Goal: Task Accomplishment & Management: Complete application form

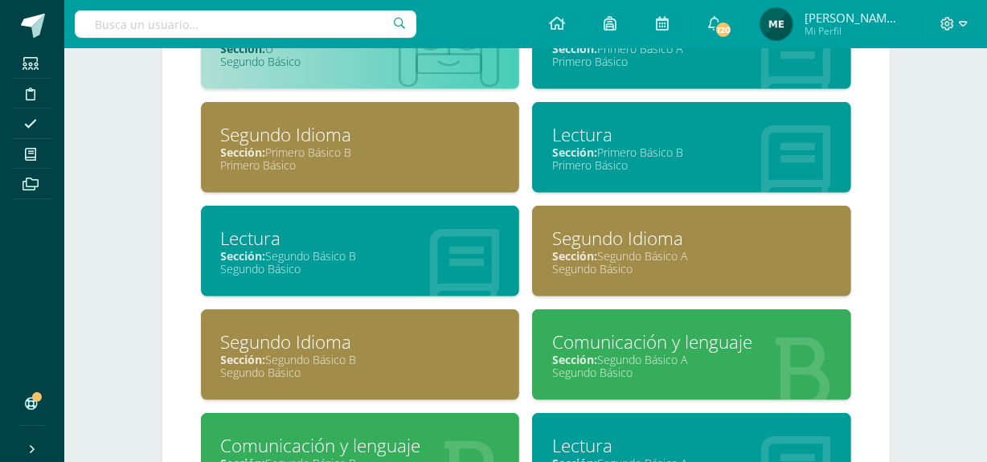
scroll to position [911, 0]
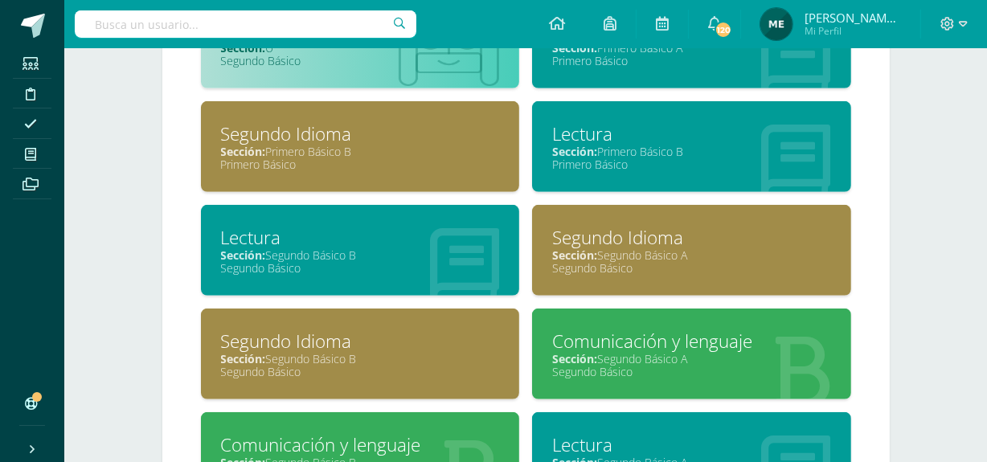
click at [667, 343] on div "Comunicación y lenguaje" at bounding box center [691, 341] width 279 height 25
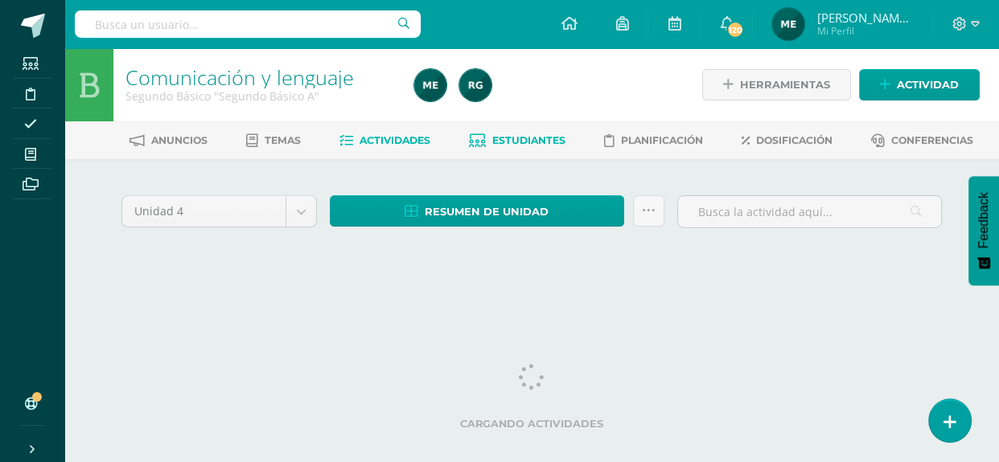
click at [511, 142] on span "Estudiantes" at bounding box center [528, 140] width 73 height 12
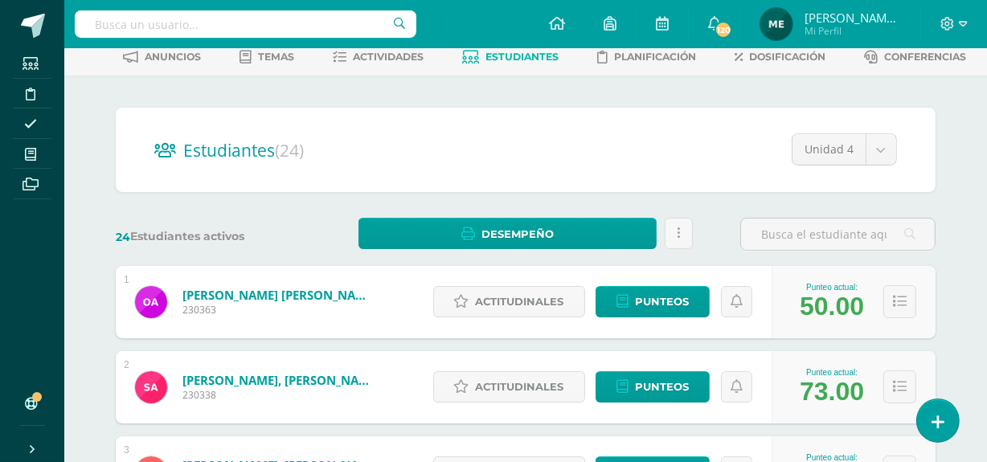
scroll to position [88, 0]
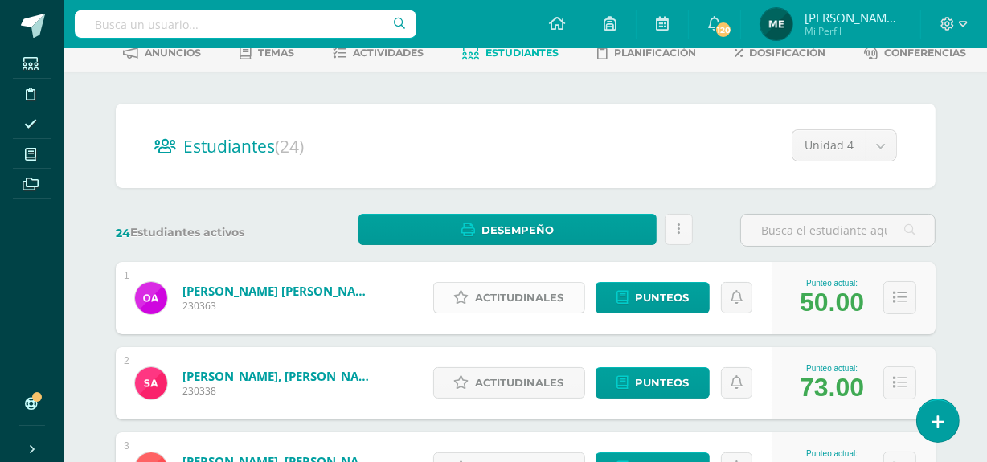
click at [523, 296] on span "Actitudinales" at bounding box center [520, 298] width 88 height 30
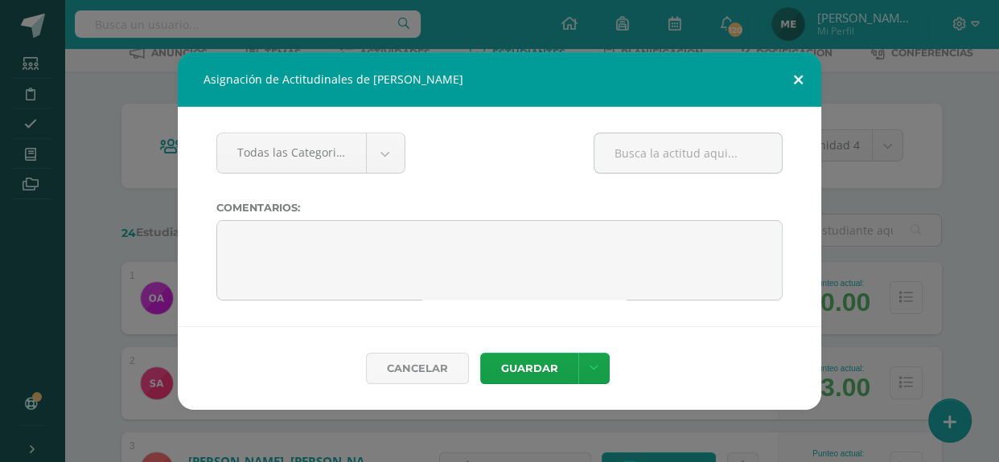
click at [795, 80] on button at bounding box center [798, 79] width 46 height 55
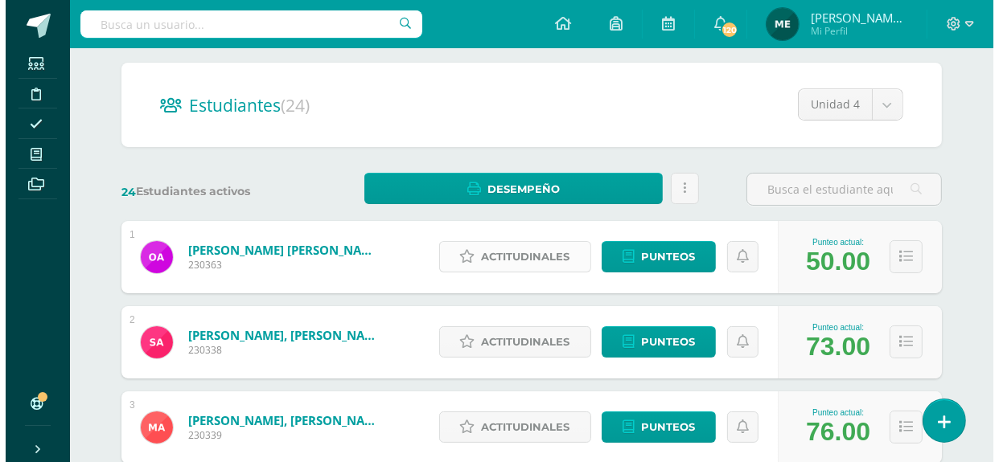
scroll to position [129, 0]
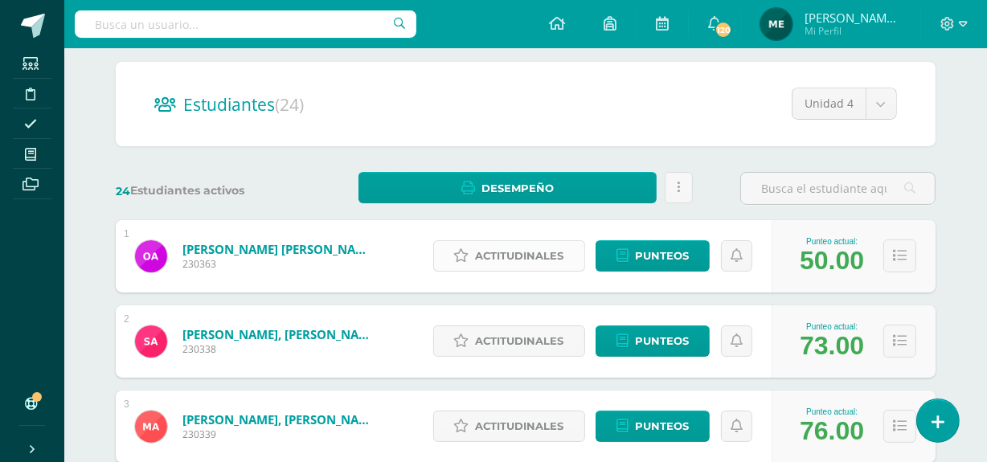
click at [536, 252] on span "Actitudinales" at bounding box center [520, 256] width 88 height 30
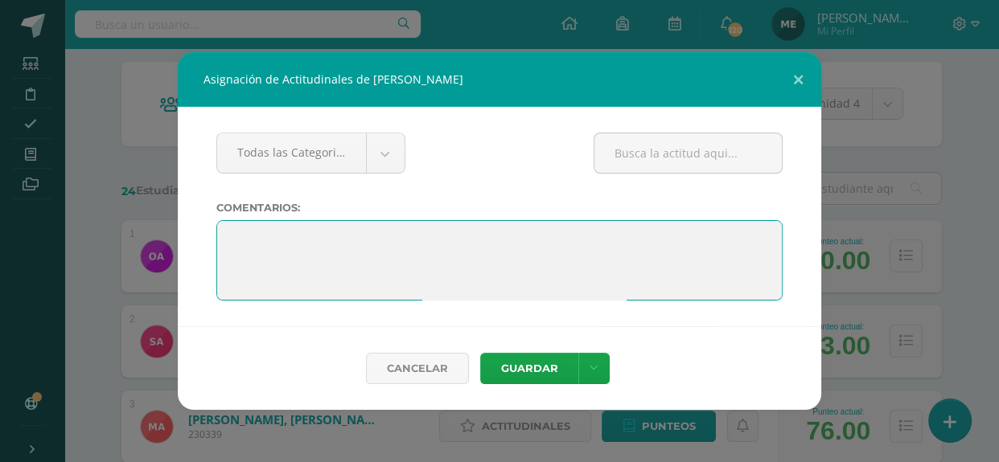
click at [411, 230] on textarea at bounding box center [499, 260] width 566 height 80
paste textarea ""El aprendizaje es un tesoro que te seguirá a todas partes"."
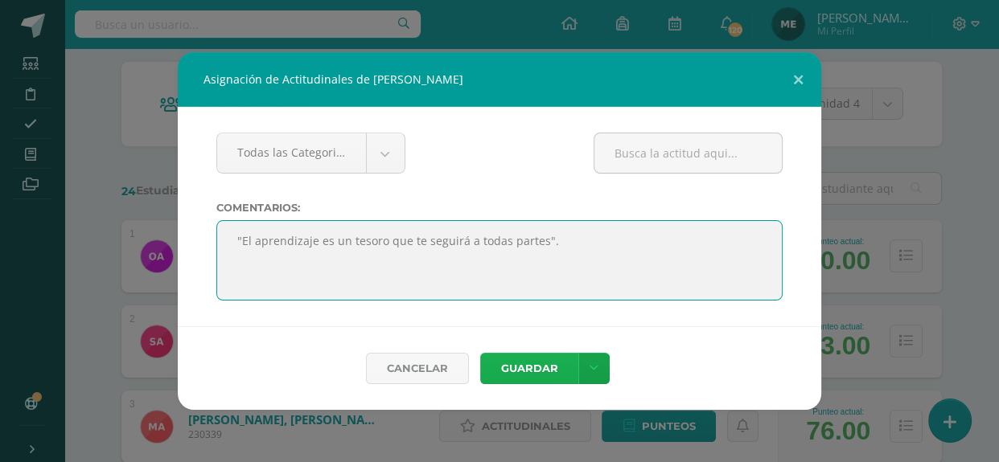
type textarea ""El aprendizaje es un tesoro que te seguirá a todas partes"."
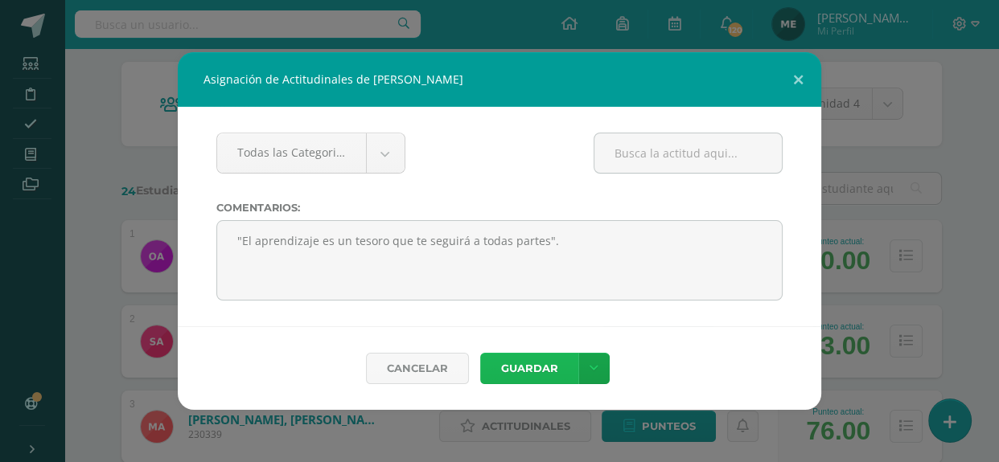
click at [540, 369] on button "Guardar" at bounding box center [529, 368] width 98 height 31
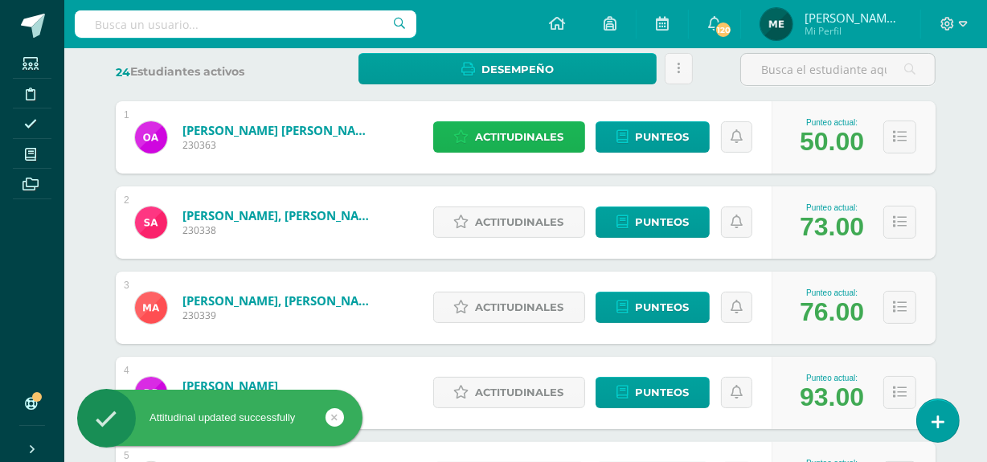
scroll to position [249, 0]
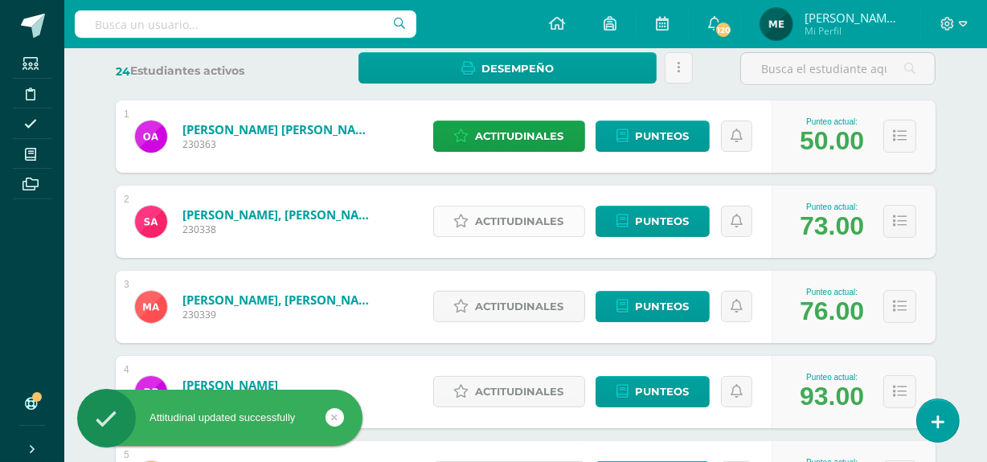
click at [515, 220] on span "Actitudinales" at bounding box center [520, 222] width 88 height 30
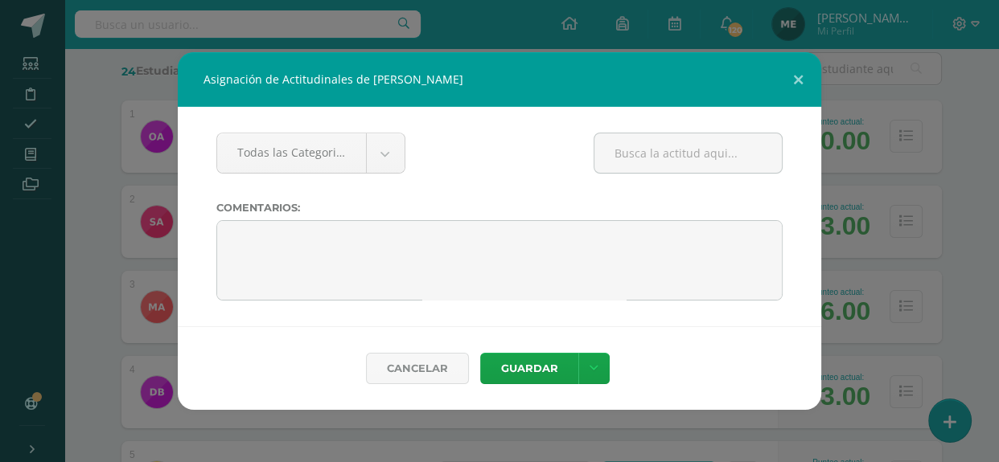
click at [99, 129] on div "Asignación de Actitudinales de Santiago Alberto Alvizures Mariscal Todas las Ca…" at bounding box center [499, 231] width 986 height 358
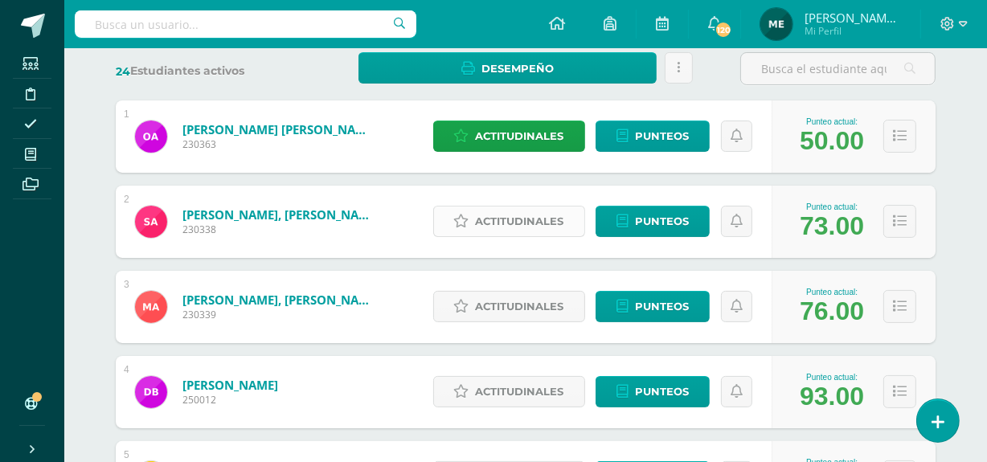
click at [524, 225] on span "Actitudinales" at bounding box center [520, 222] width 88 height 30
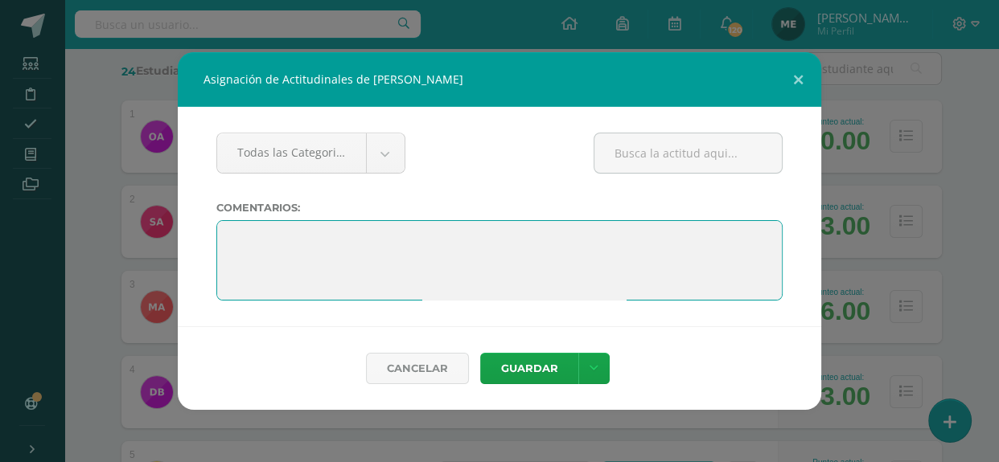
click at [463, 262] on textarea at bounding box center [499, 260] width 566 height 80
paste textarea ""El aprendizaje es un tesoro que te seguirá a todas partes"."
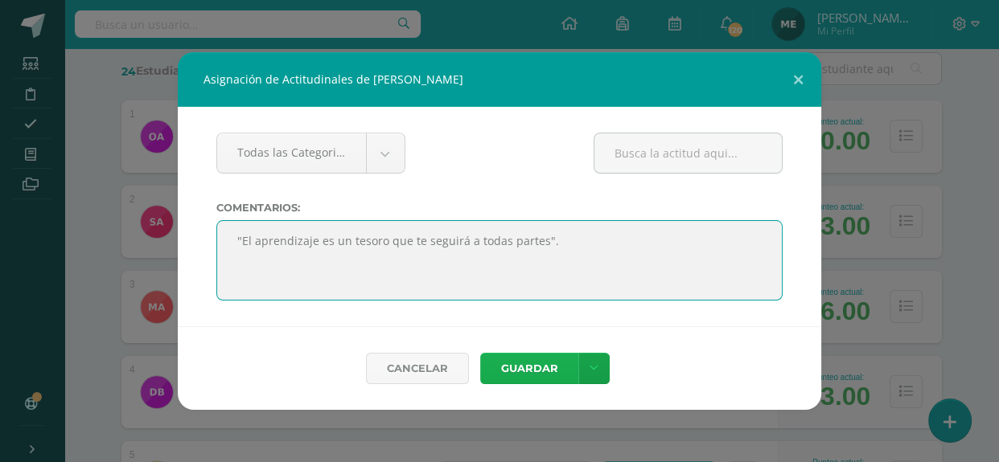
type textarea ""El aprendizaje es un tesoro que te seguirá a todas partes"."
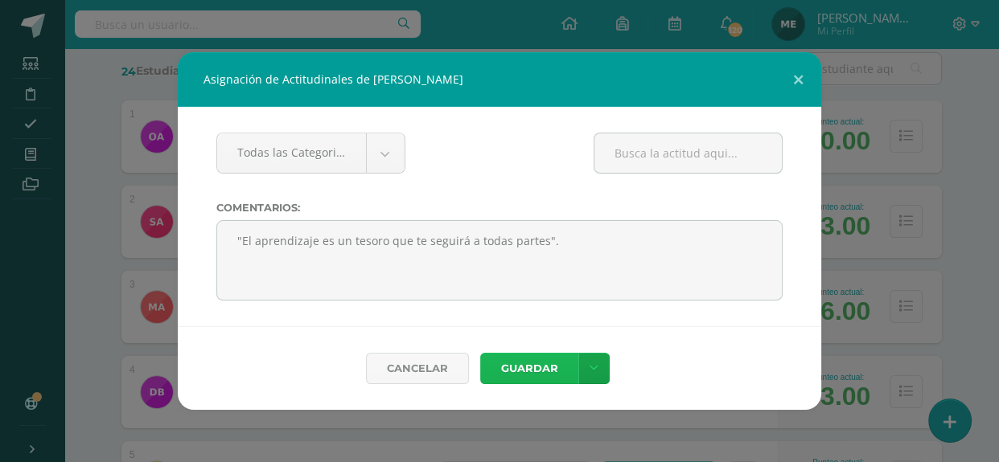
click at [551, 368] on button "Guardar" at bounding box center [529, 368] width 98 height 31
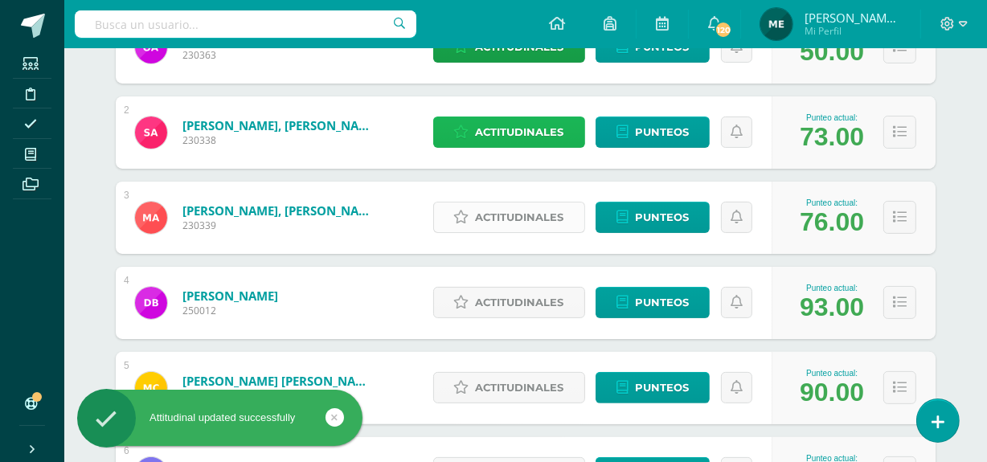
scroll to position [341, 0]
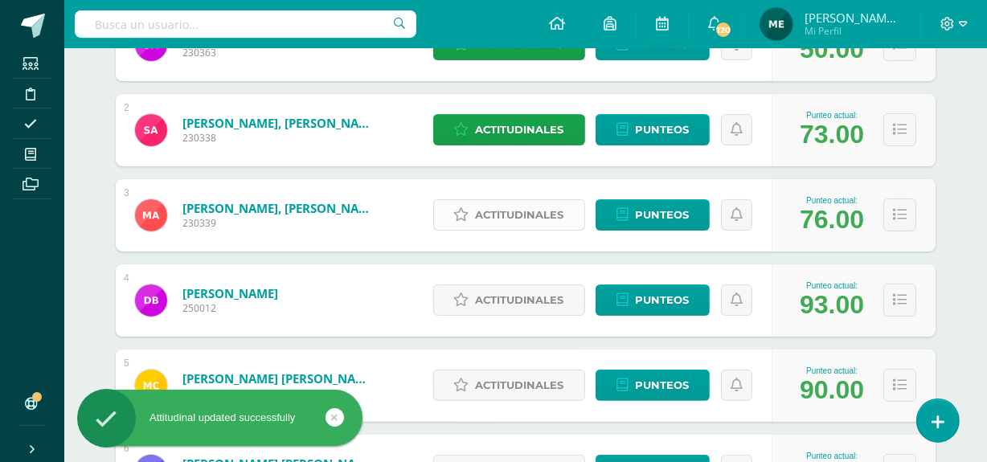
click at [533, 209] on span "Actitudinales" at bounding box center [520, 215] width 88 height 30
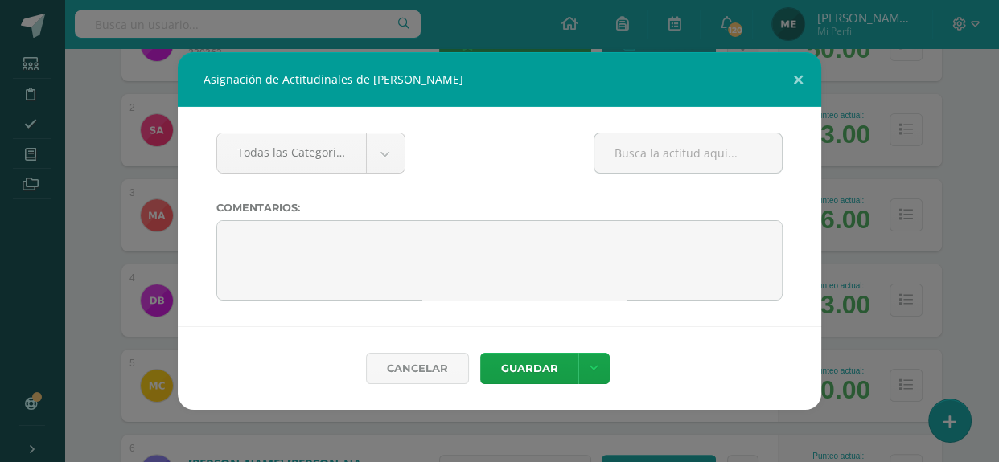
click at [946, 97] on div "Asignación de Actitudinales de Matías Efrén Andrade Chutan Todas las Categorias…" at bounding box center [499, 231] width 986 height 358
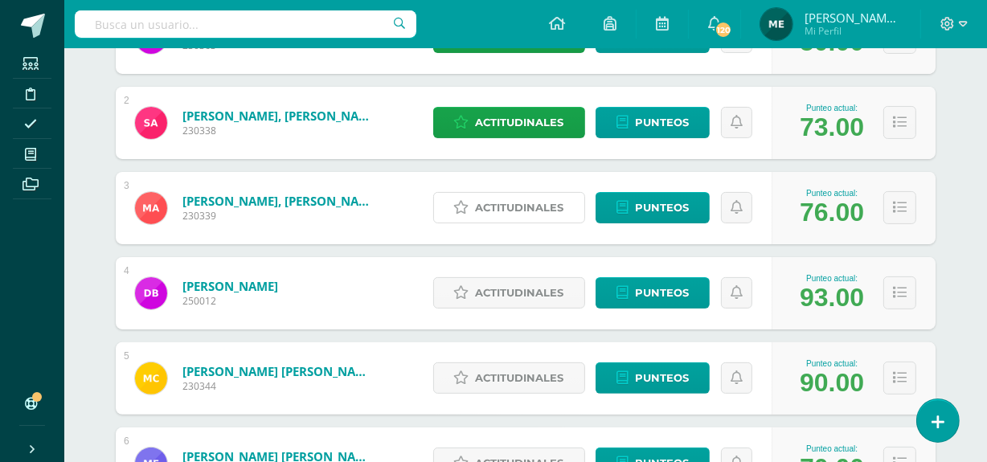
scroll to position [349, 0]
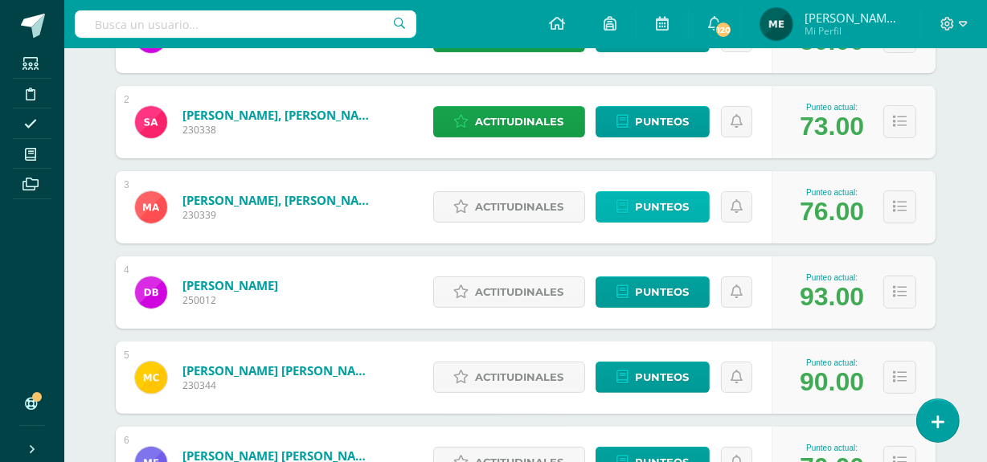
click at [661, 198] on span "Punteos" at bounding box center [662, 207] width 54 height 30
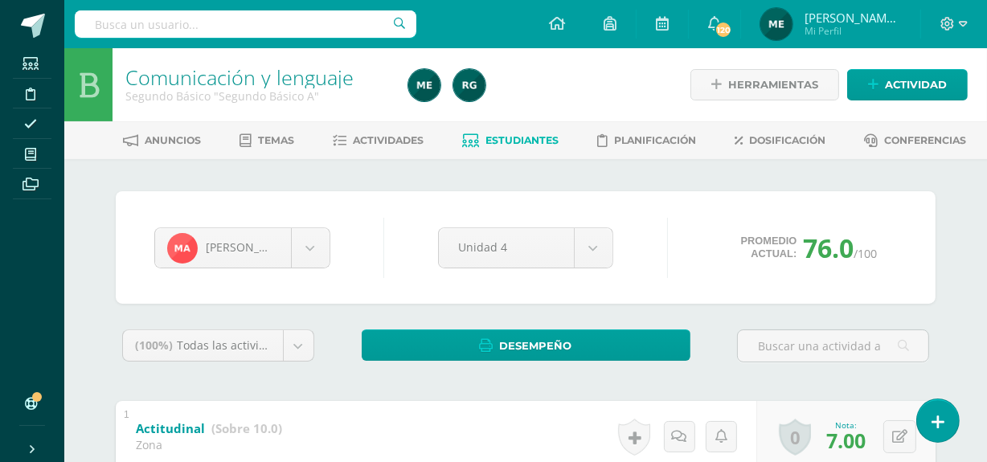
click at [532, 135] on span "Estudiantes" at bounding box center [522, 140] width 73 height 12
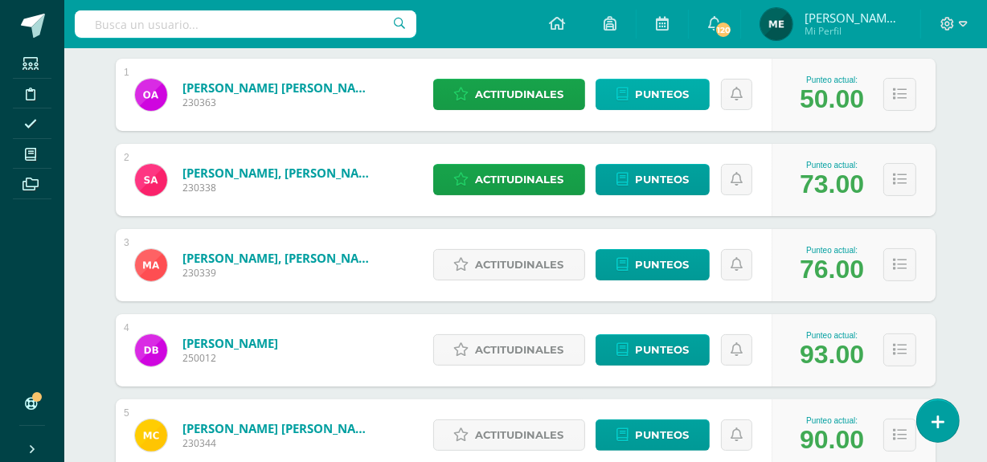
scroll to position [290, 0]
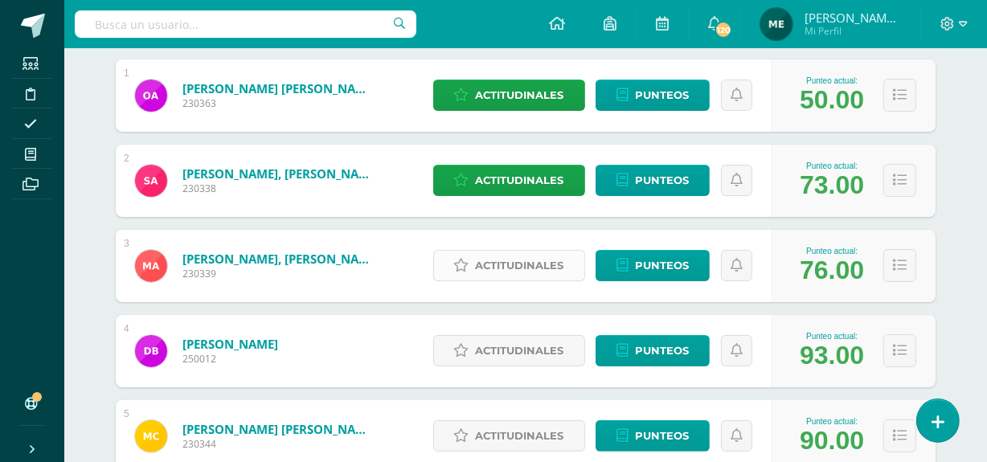
click at [539, 267] on span "Actitudinales" at bounding box center [520, 266] width 88 height 30
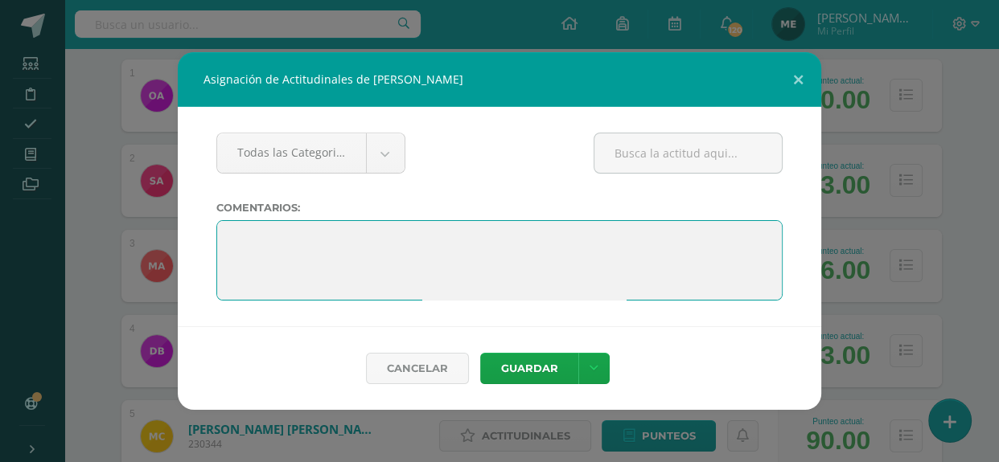
click at [369, 236] on textarea at bounding box center [499, 260] width 566 height 80
paste textarea ""El aprendizaje es un tesoro que te seguirá a todas partes"."
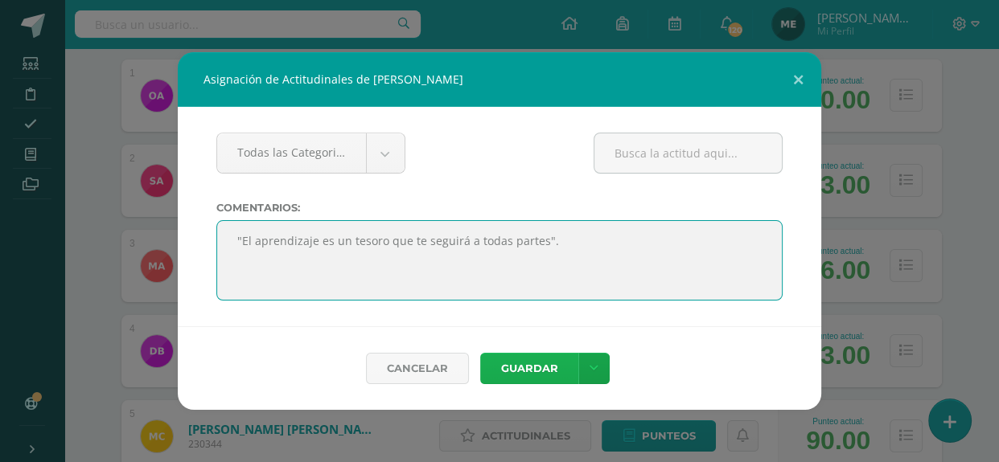
type textarea ""El aprendizaje es un tesoro que te seguirá a todas partes"."
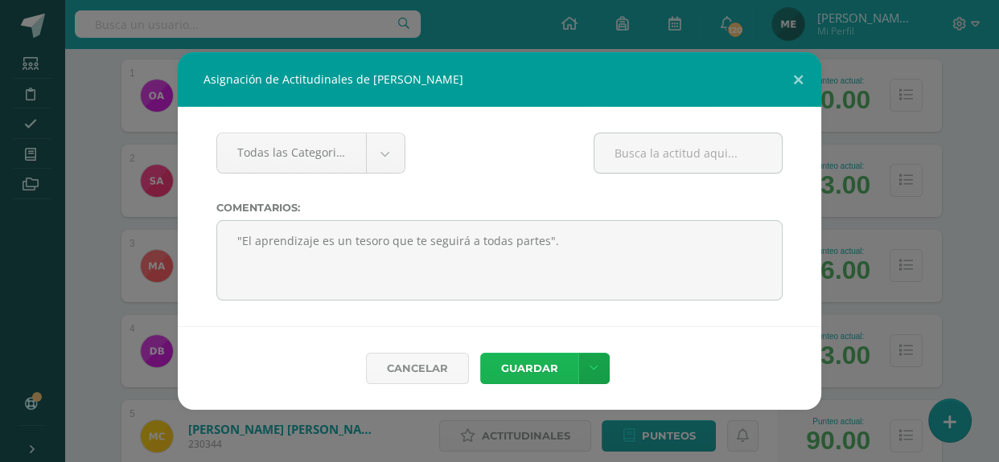
click at [531, 360] on button "Guardar" at bounding box center [529, 368] width 98 height 31
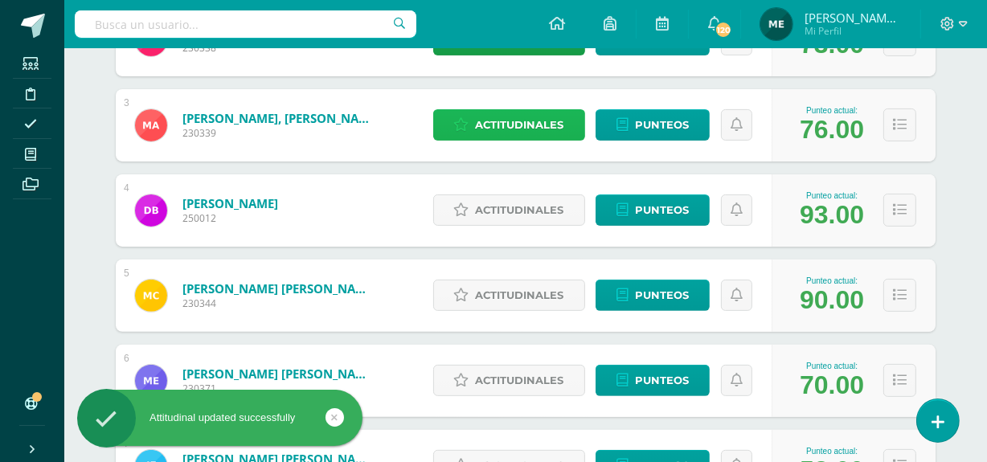
scroll to position [432, 0]
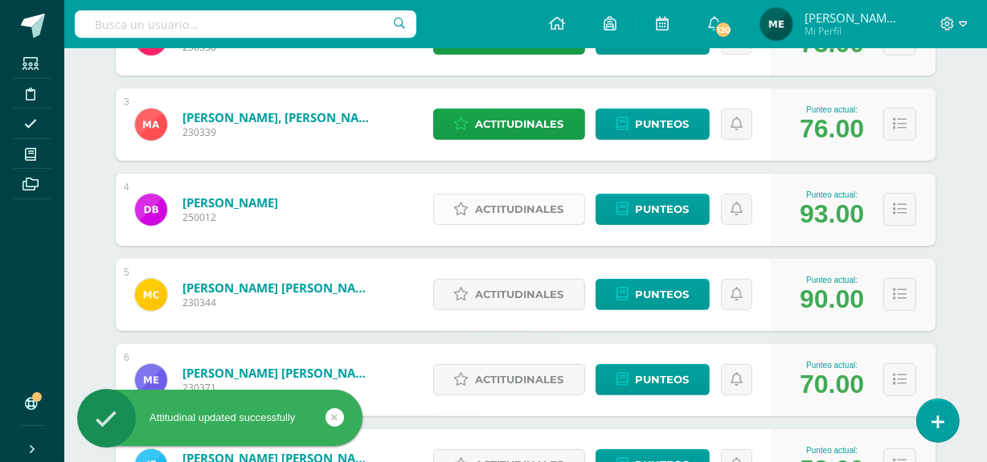
click at [531, 209] on span "Actitudinales" at bounding box center [520, 210] width 88 height 30
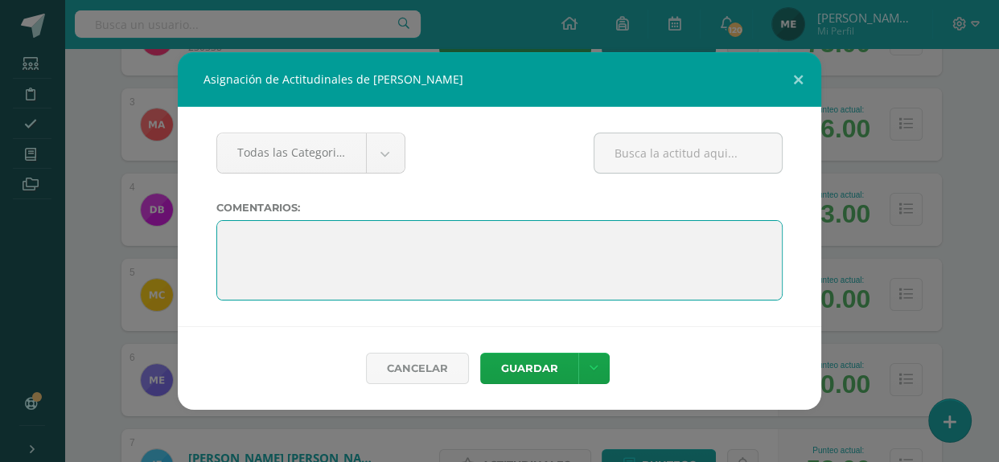
click at [438, 246] on textarea at bounding box center [499, 260] width 566 height 80
paste textarea ""El aprendizaje es un tesoro que te seguirá a todas partes"."
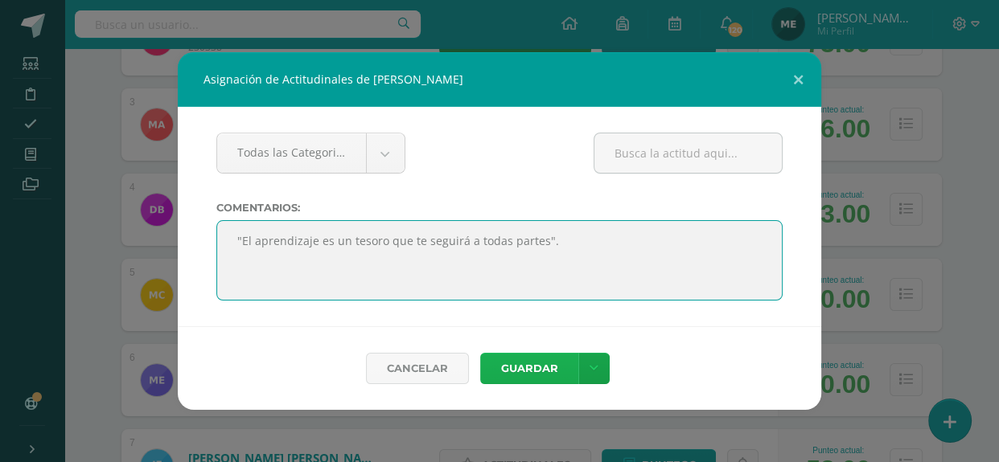
type textarea ""El aprendizaje es un tesoro que te seguirá a todas partes"."
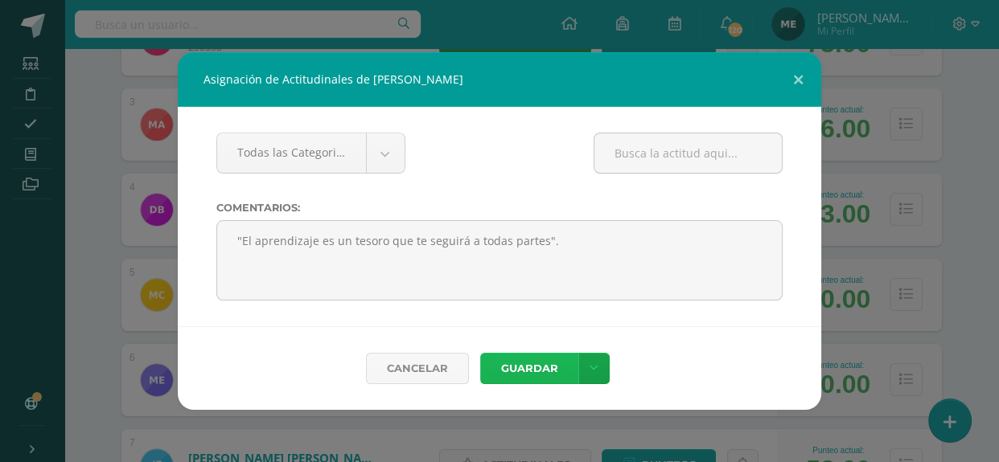
click at [544, 365] on button "Guardar" at bounding box center [529, 368] width 98 height 31
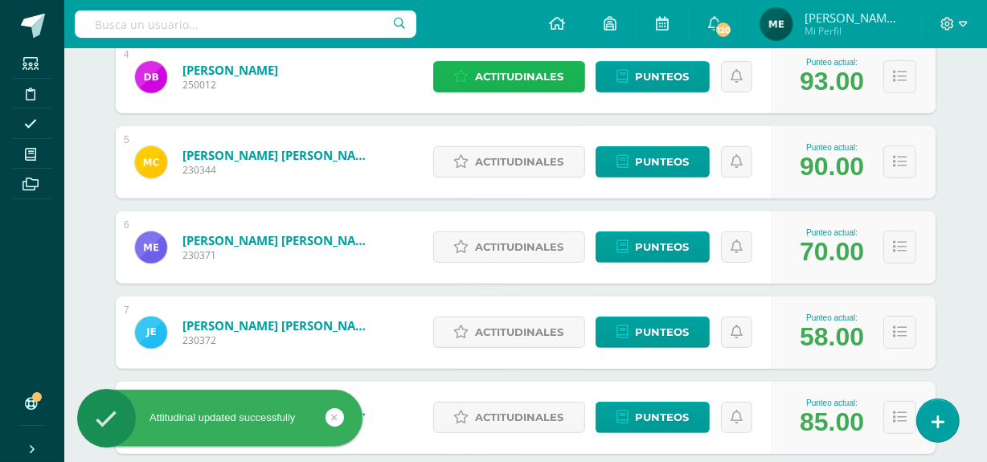
scroll to position [565, 0]
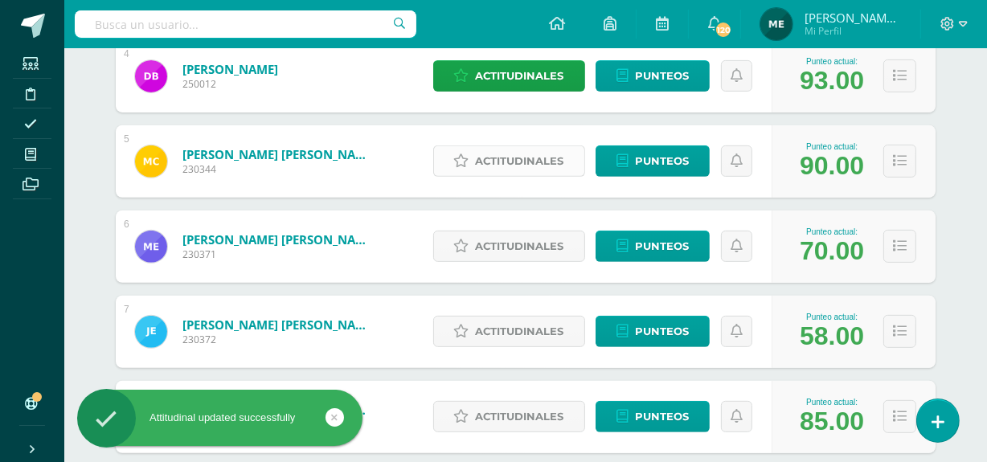
click at [545, 151] on span "Actitudinales" at bounding box center [520, 161] width 88 height 30
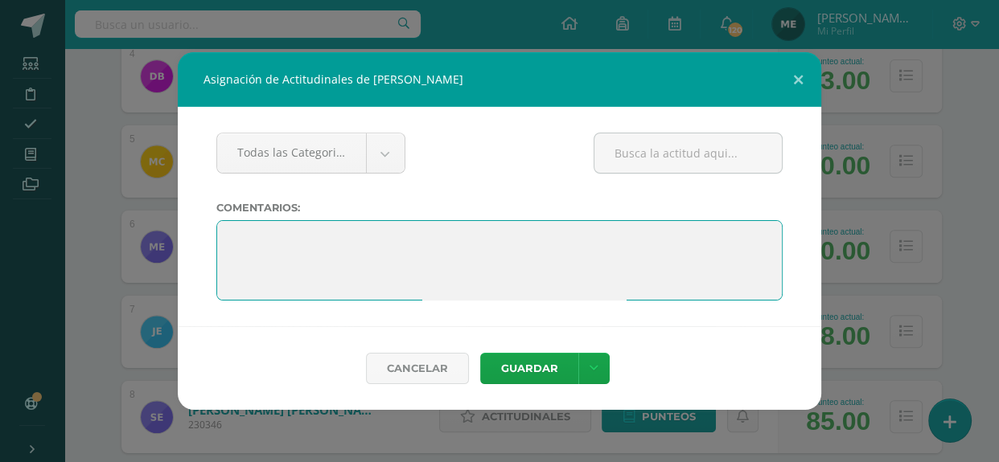
click at [352, 251] on textarea at bounding box center [499, 260] width 566 height 80
paste textarea ""El aprendizaje es un tesoro que te seguirá a todas partes"."
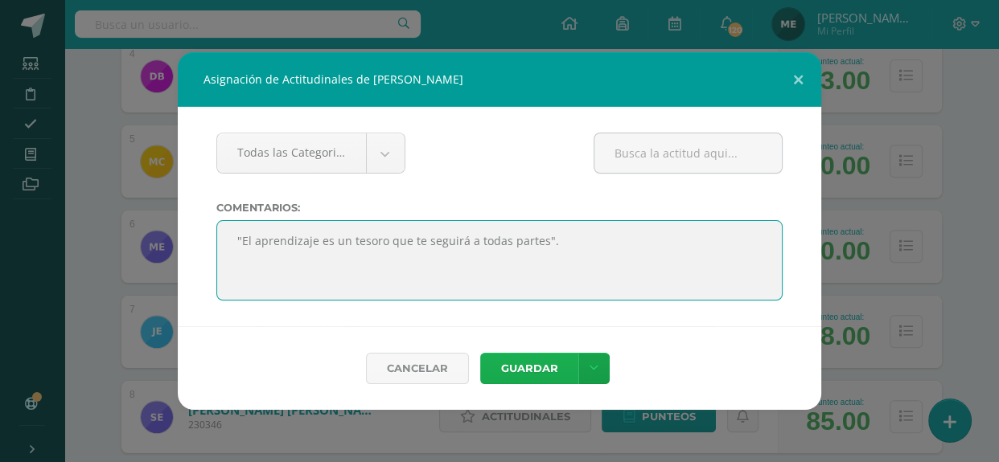
type textarea ""El aprendizaje es un tesoro que te seguirá a todas partes"."
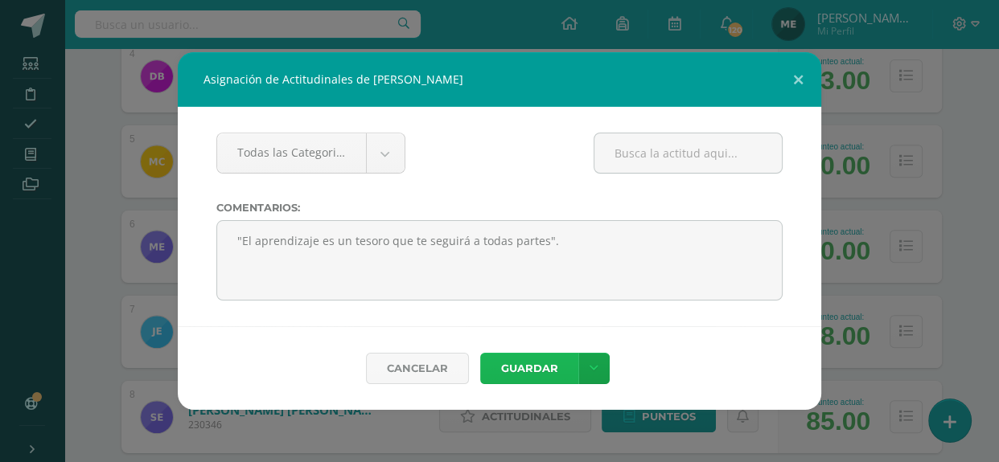
click at [533, 361] on button "Guardar" at bounding box center [529, 368] width 98 height 31
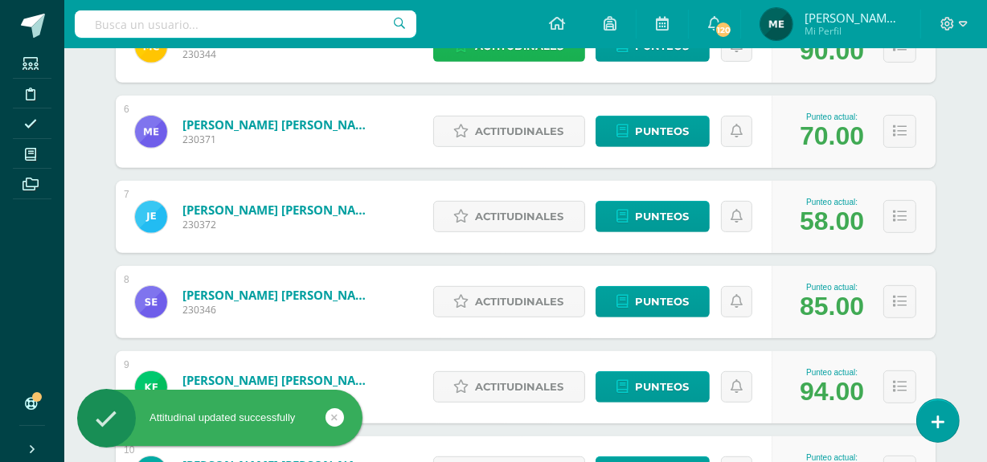
scroll to position [681, 0]
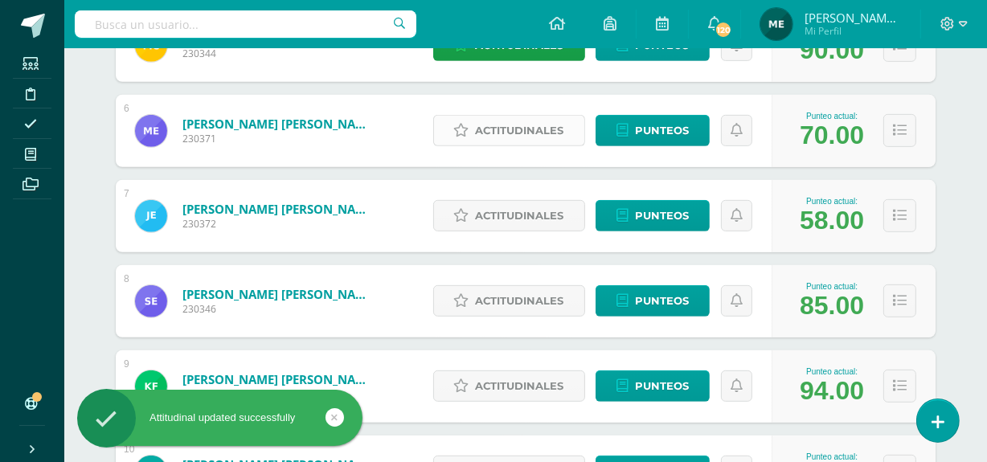
click at [519, 125] on span "Actitudinales" at bounding box center [520, 131] width 88 height 30
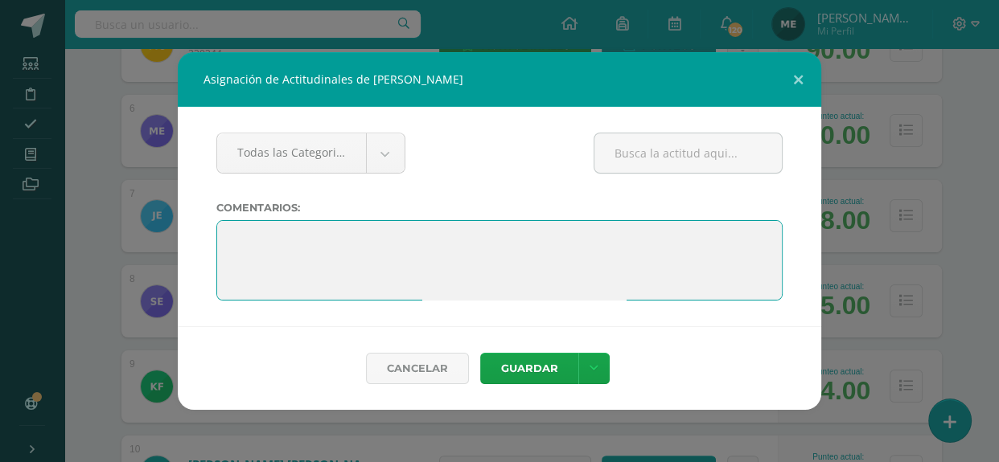
click at [387, 243] on textarea at bounding box center [499, 260] width 566 height 80
paste textarea ""El aprendizaje es un tesoro que te seguirá a todas partes"."
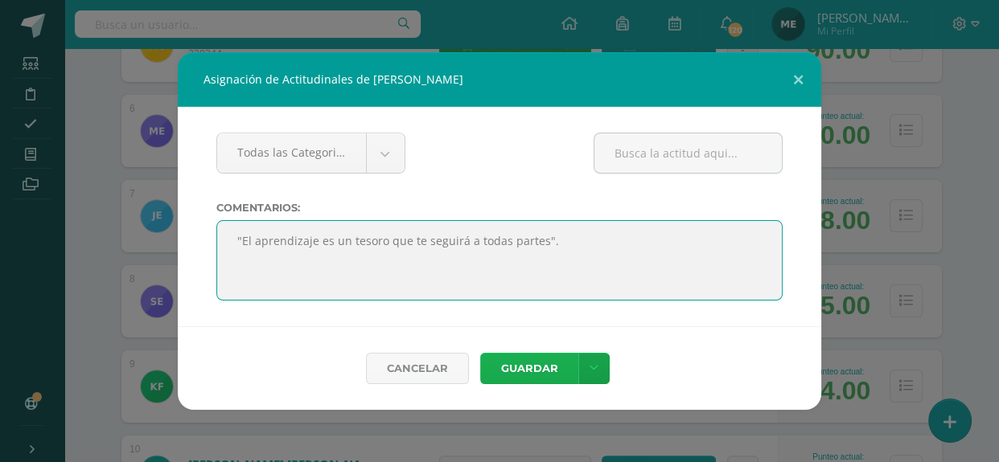
type textarea ""El aprendizaje es un tesoro que te seguirá a todas partes"."
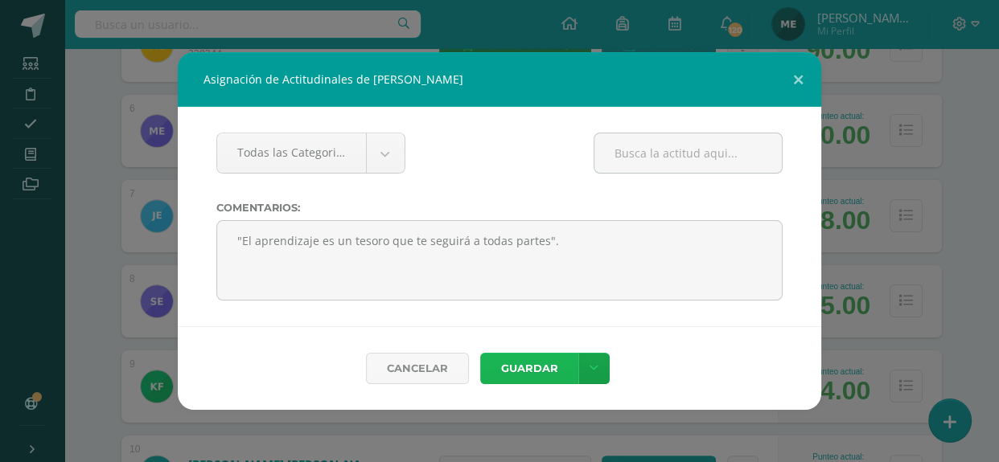
click at [554, 370] on button "Guardar" at bounding box center [529, 368] width 98 height 31
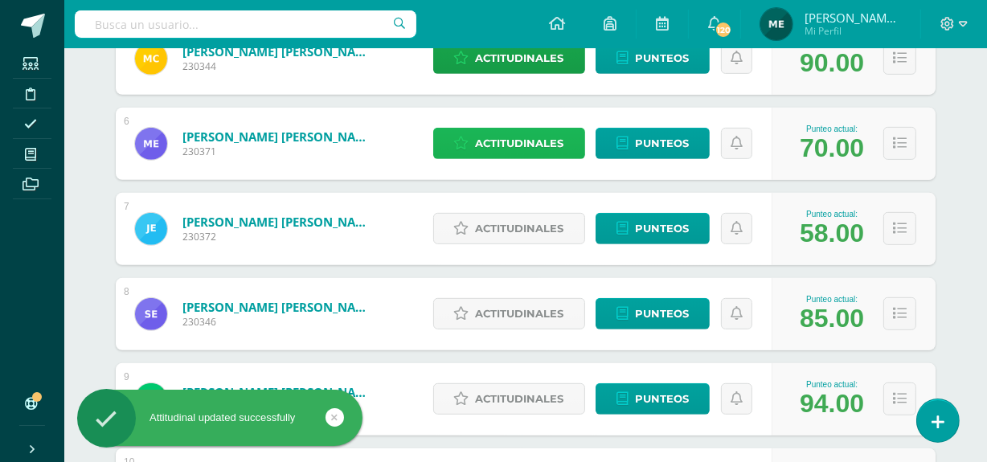
scroll to position [666, 0]
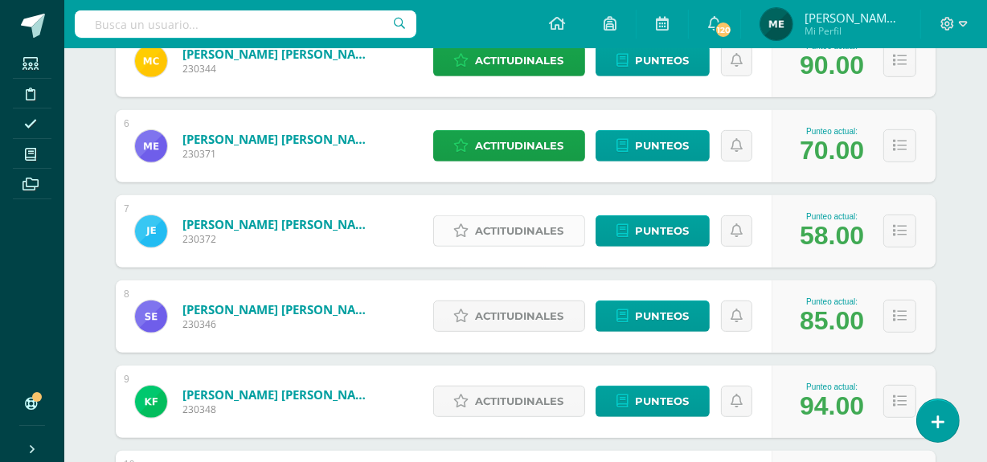
click at [534, 220] on span "Actitudinales" at bounding box center [520, 231] width 88 height 30
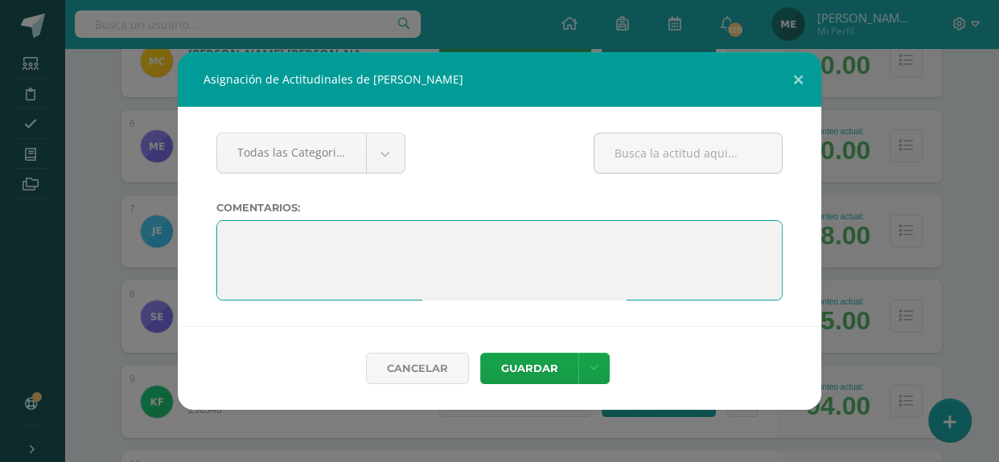
click at [513, 257] on textarea at bounding box center [499, 260] width 566 height 80
paste textarea ""El aprendizaje es un tesoro que te seguirá a todas partes"."
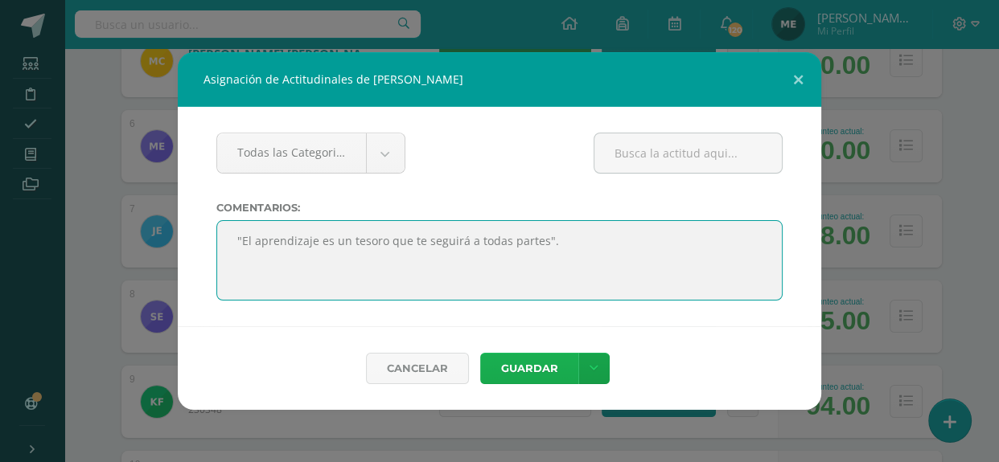
type textarea ""El aprendizaje es un tesoro que te seguirá a todas partes"."
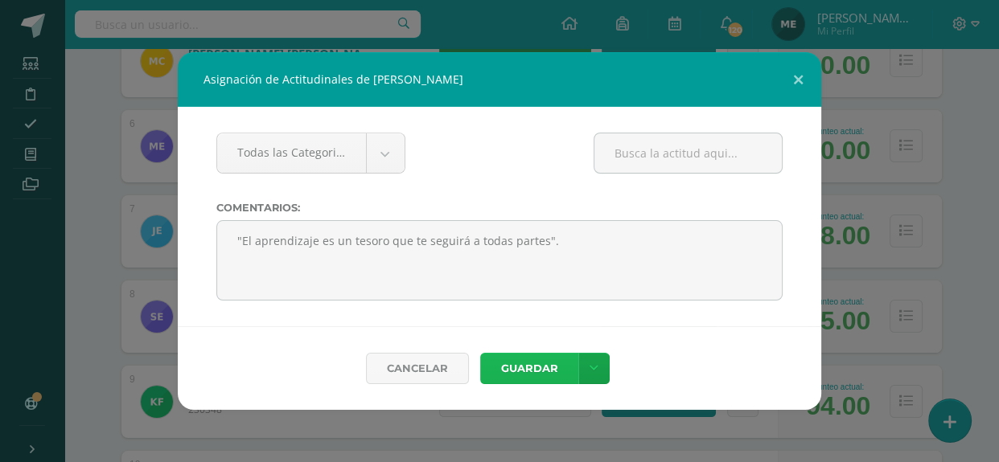
click at [532, 365] on button "Guardar" at bounding box center [529, 368] width 98 height 31
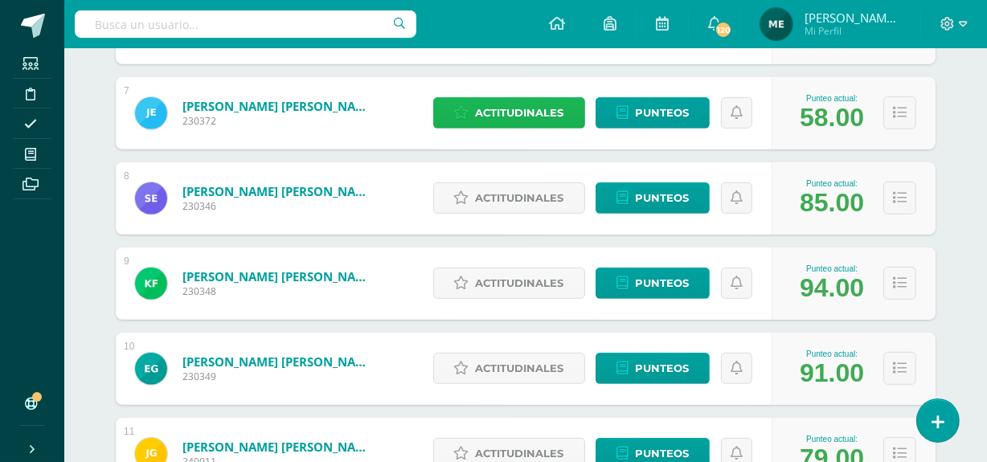
scroll to position [786, 0]
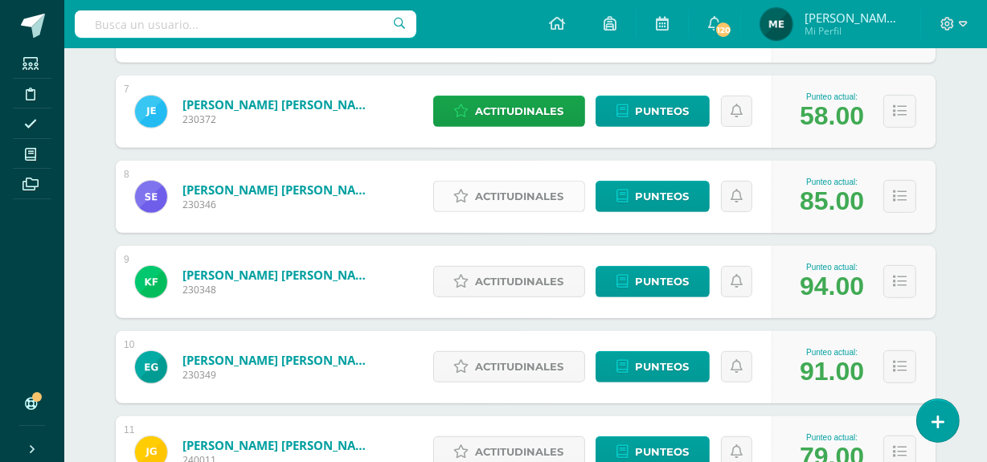
click at [523, 195] on span "Actitudinales" at bounding box center [520, 197] width 88 height 30
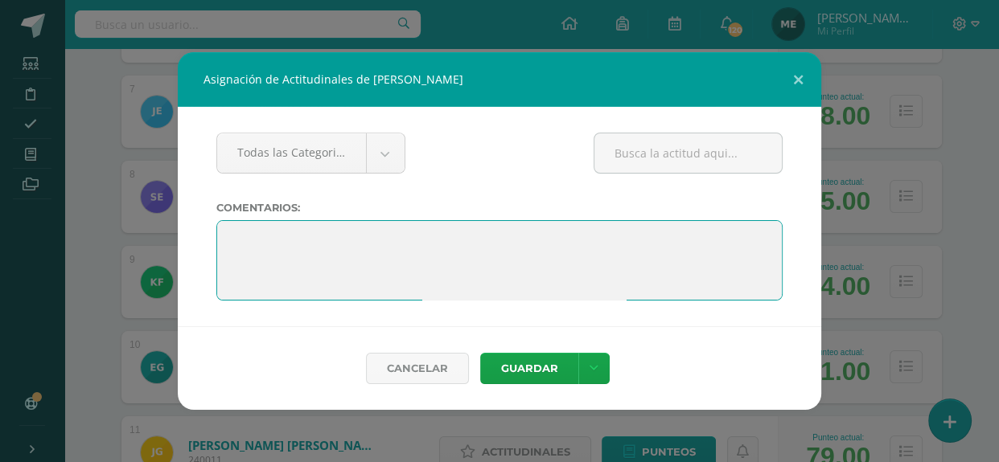
click at [491, 254] on textarea at bounding box center [499, 260] width 566 height 80
paste textarea ""El aprendizaje es un tesoro que te seguirá a todas partes"."
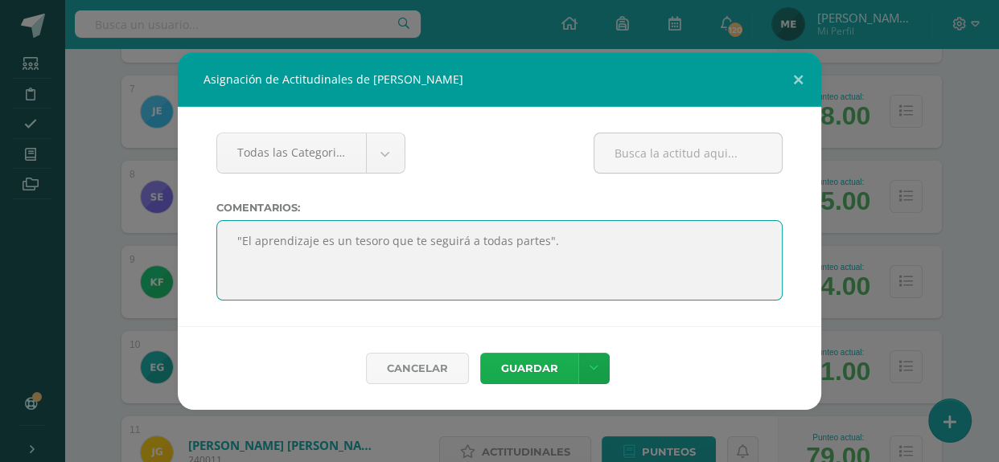
type textarea ""El aprendizaje es un tesoro que te seguirá a todas partes"."
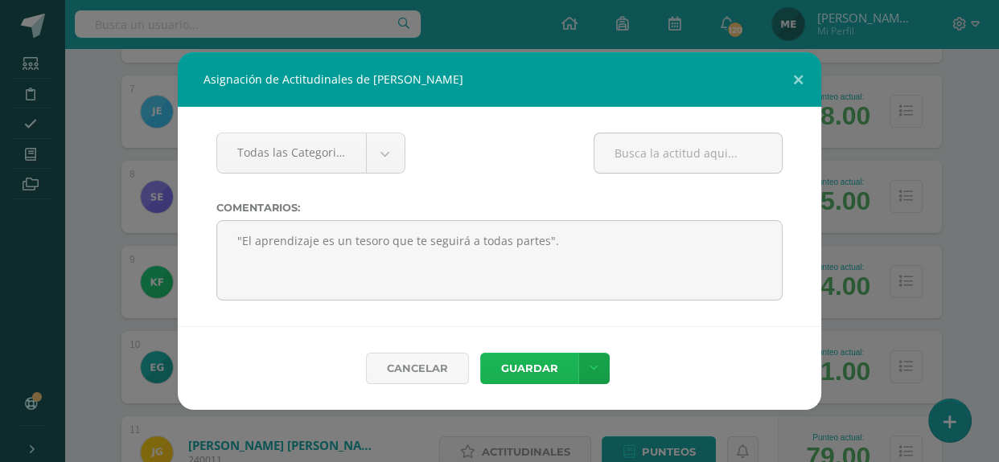
click at [526, 365] on button "Guardar" at bounding box center [529, 368] width 98 height 31
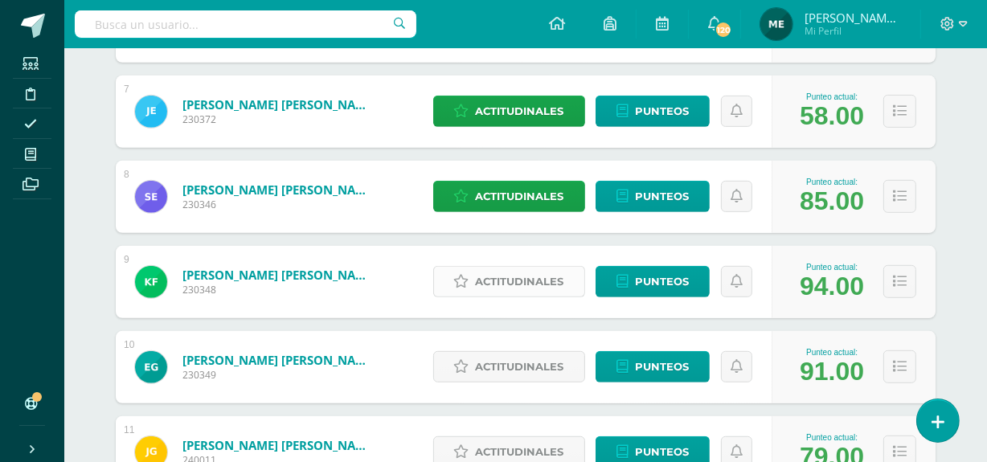
click at [524, 278] on span "Actitudinales" at bounding box center [520, 282] width 88 height 30
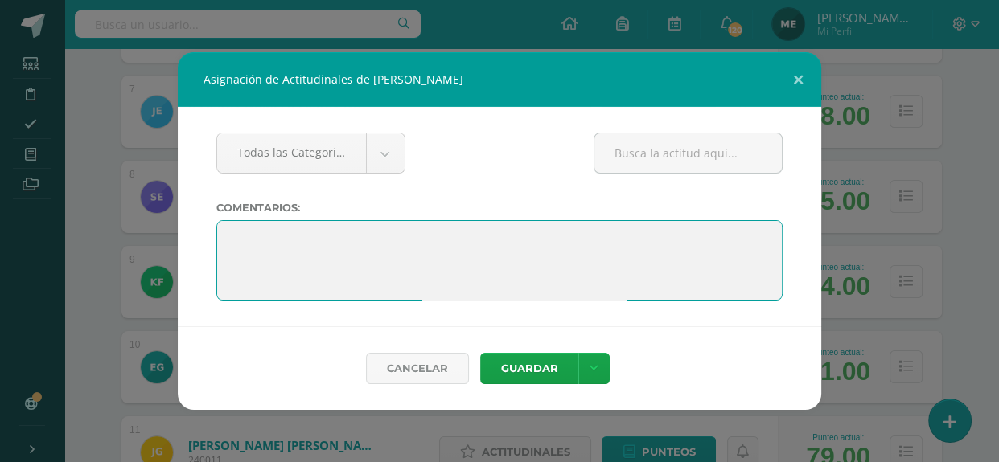
click at [446, 244] on textarea at bounding box center [499, 260] width 566 height 80
paste textarea ""El aprendizaje es un tesoro que te seguirá a todas partes"."
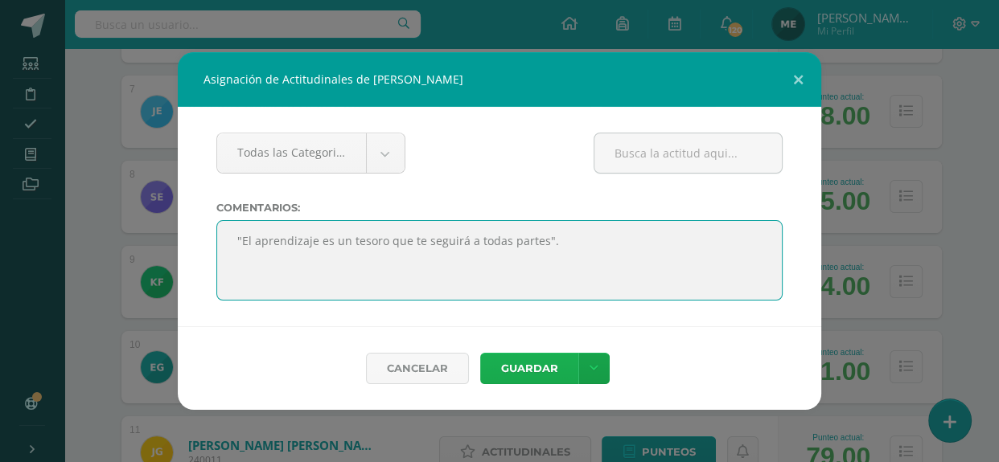
type textarea ""El aprendizaje es un tesoro que te seguirá a todas partes"."
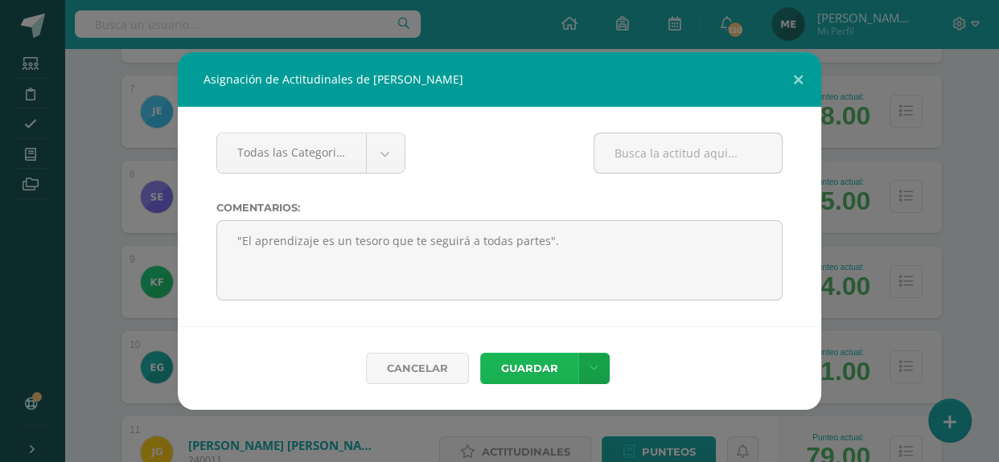
click at [539, 362] on button "Guardar" at bounding box center [529, 368] width 98 height 31
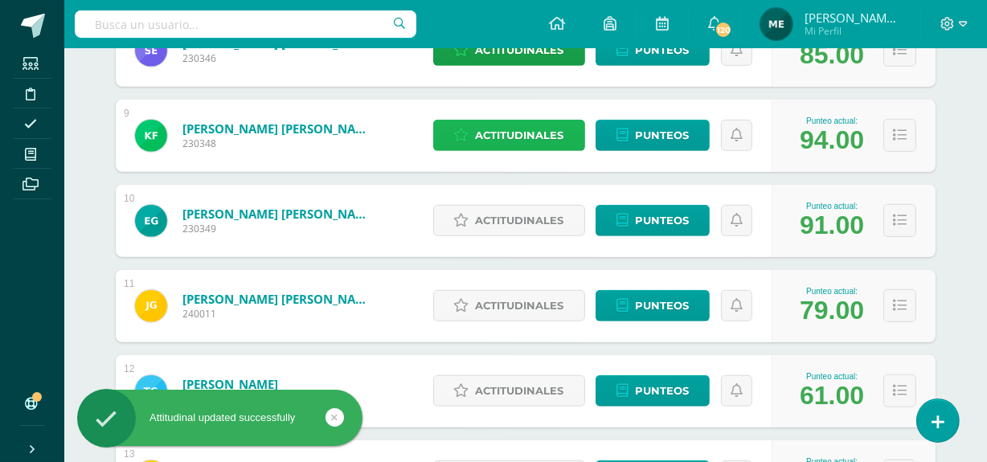
scroll to position [933, 0]
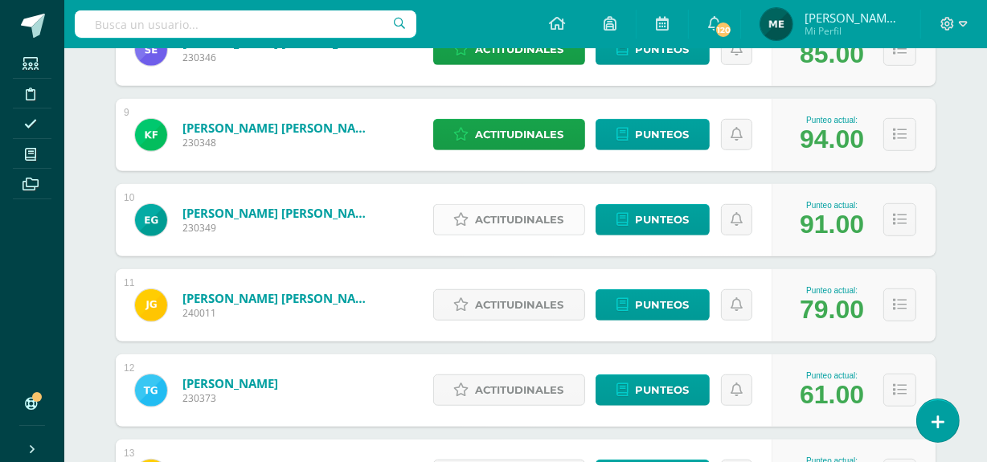
click at [559, 225] on span "Actitudinales" at bounding box center [520, 220] width 88 height 30
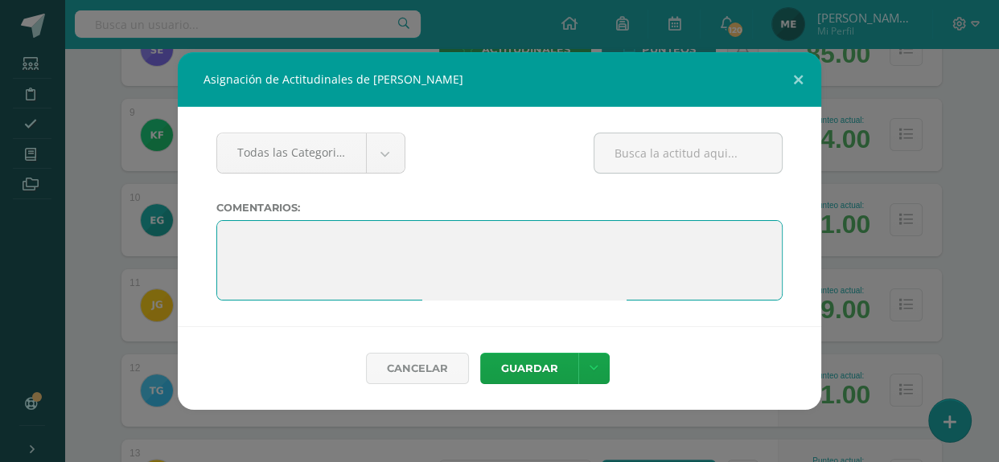
click at [490, 263] on textarea at bounding box center [499, 260] width 566 height 80
paste textarea ""El aprendizaje es un tesoro que te seguirá a todas partes"."
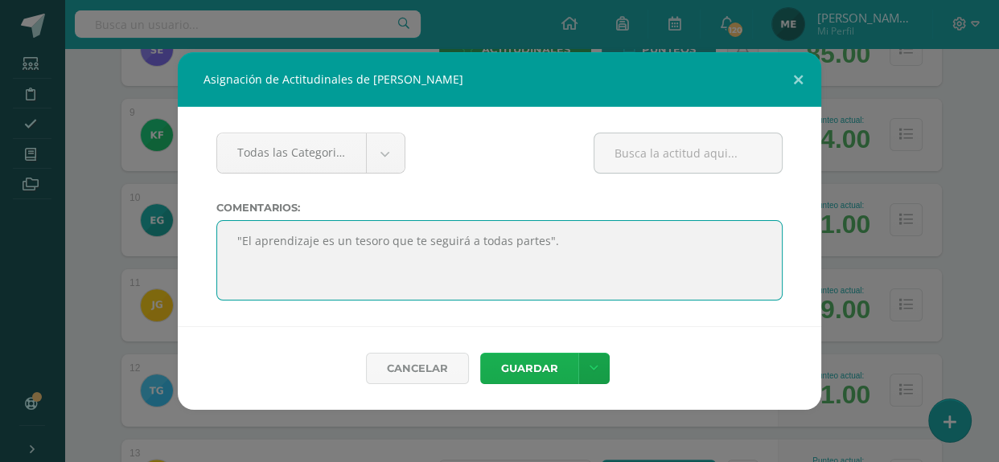
type textarea ""El aprendizaje es un tesoro que te seguirá a todas partes"."
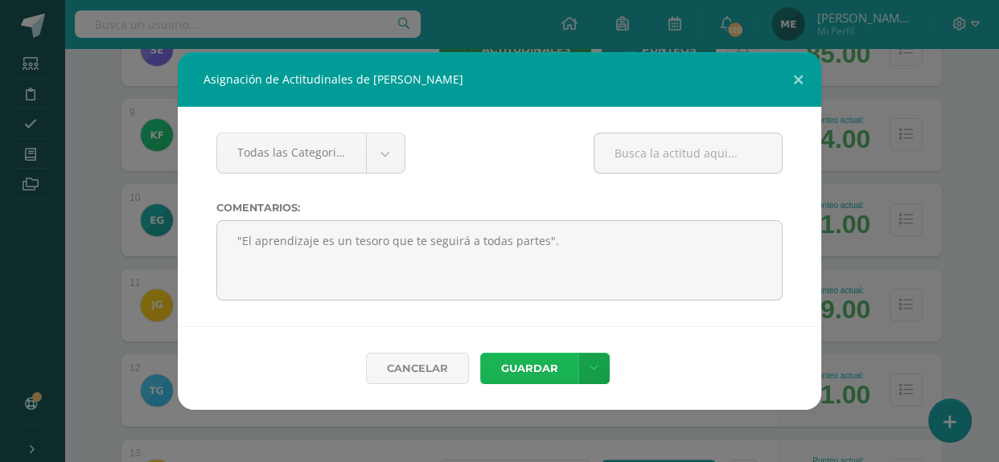
click at [548, 369] on button "Guardar" at bounding box center [529, 368] width 98 height 31
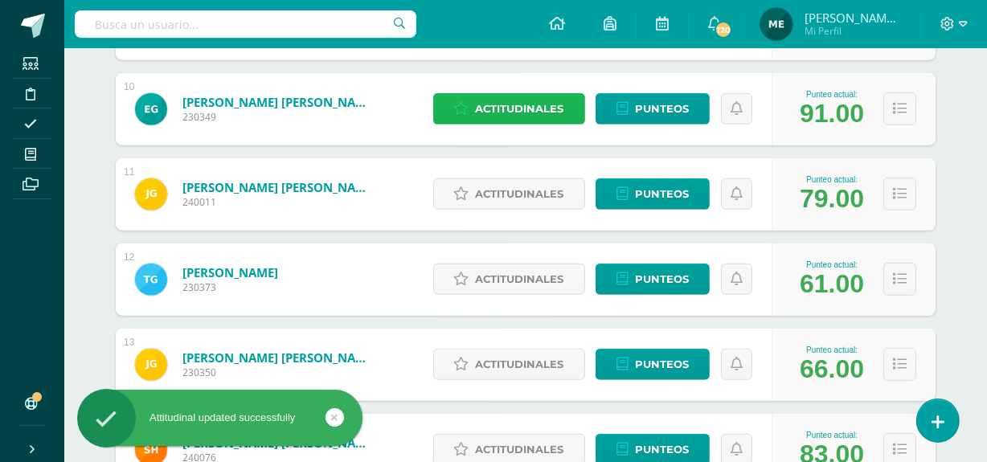
scroll to position [1047, 0]
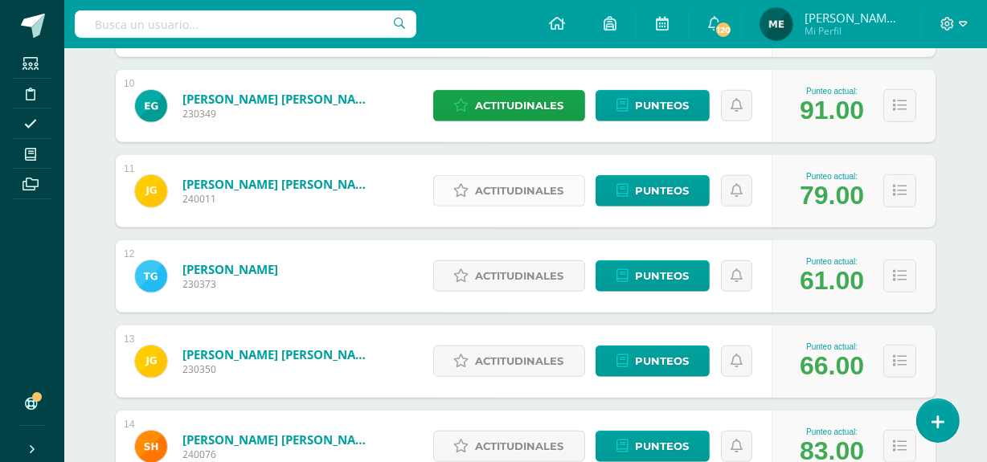
click at [515, 185] on span "Actitudinales" at bounding box center [520, 191] width 88 height 30
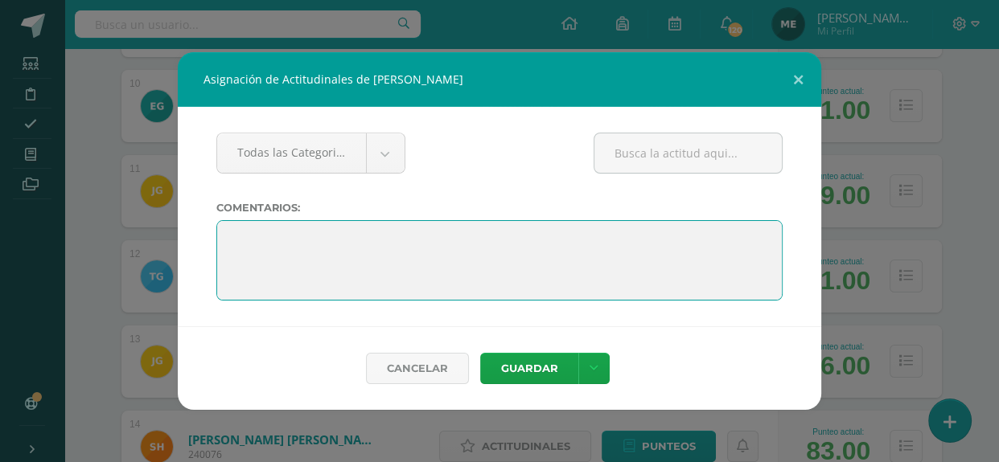
click at [482, 249] on textarea at bounding box center [499, 260] width 566 height 80
paste textarea ""El aprendizaje es un tesoro que te seguirá a todas partes"."
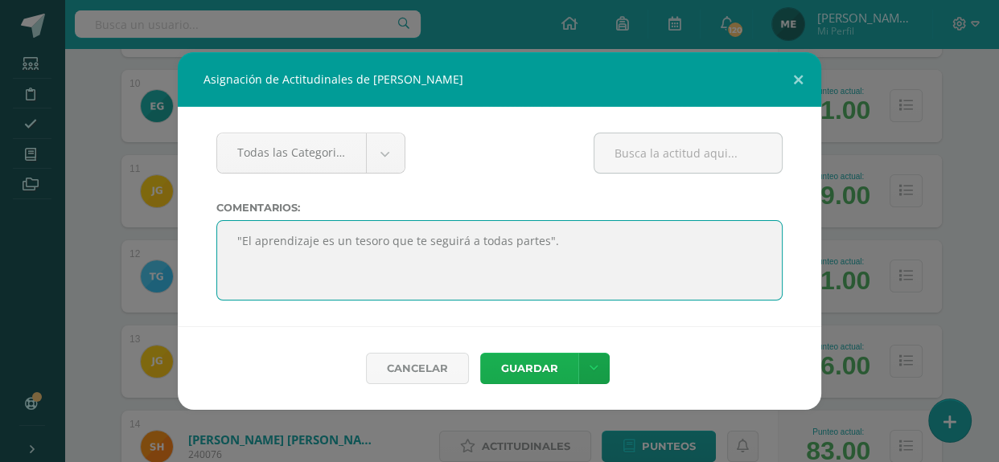
type textarea ""El aprendizaje es un tesoro que te seguirá a todas partes"."
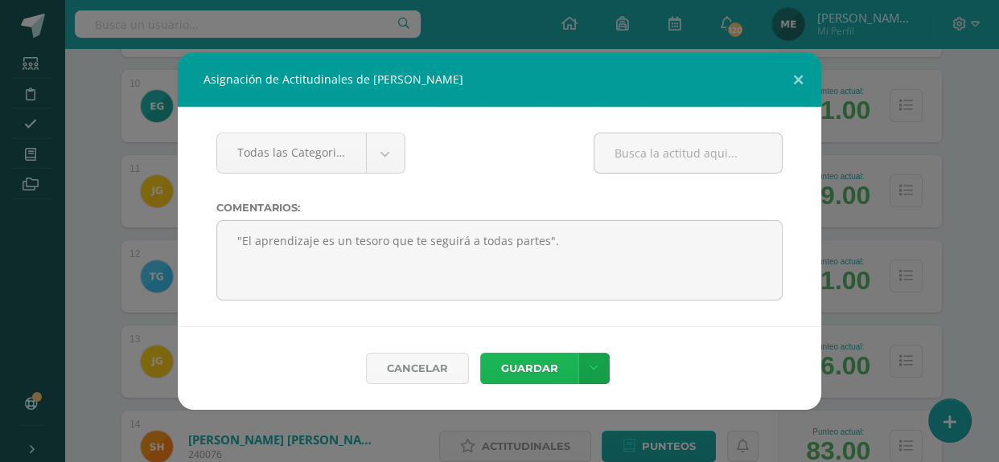
click at [537, 364] on button "Guardar" at bounding box center [529, 368] width 98 height 31
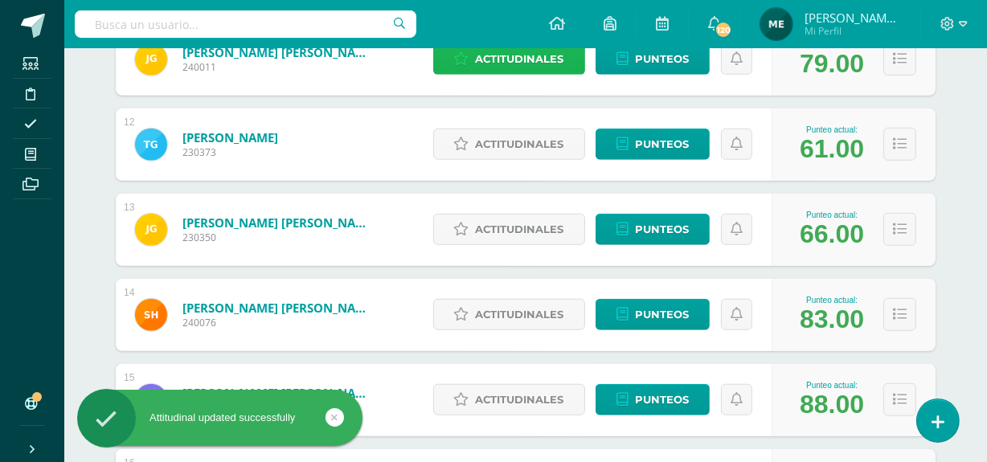
scroll to position [1180, 0]
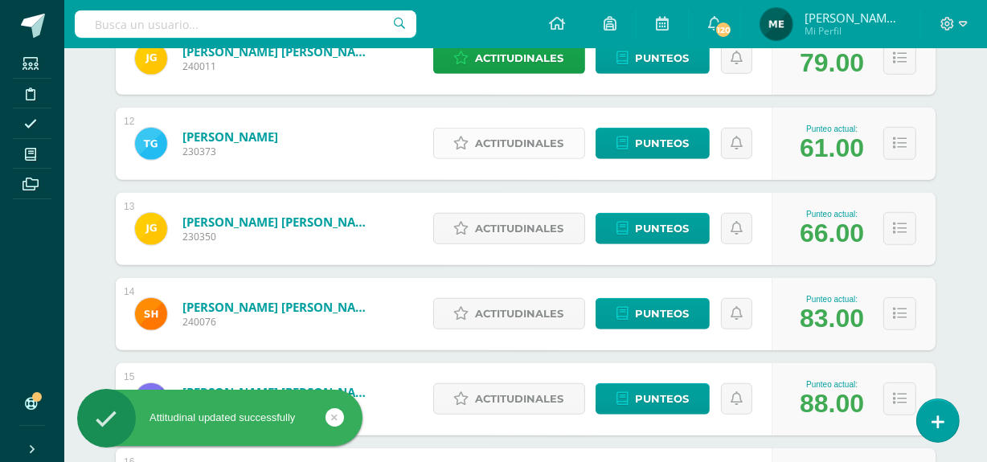
click at [521, 142] on span "Actitudinales" at bounding box center [520, 144] width 88 height 30
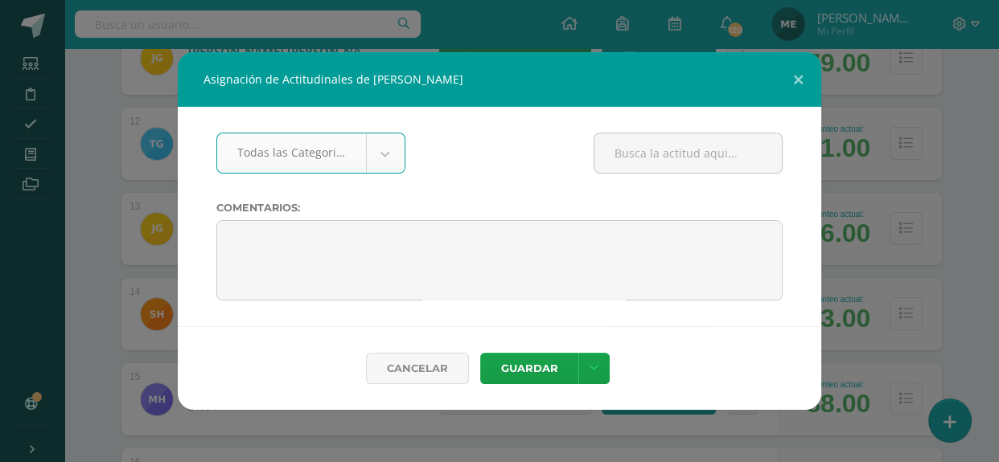
click at [962, 107] on div "Asignación de Actitudinales de Tiffany Garrido Lam Todas las Categorias Todas l…" at bounding box center [499, 231] width 986 height 358
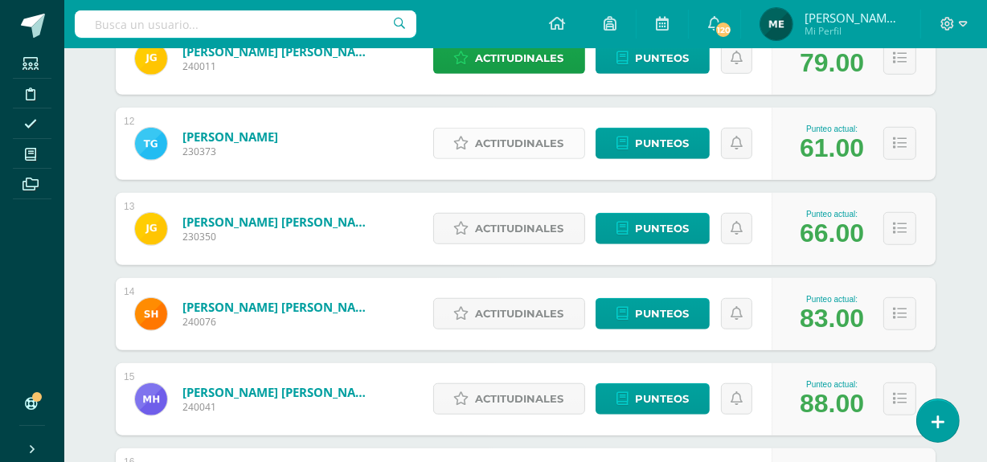
click at [539, 139] on span "Actitudinales" at bounding box center [520, 144] width 88 height 30
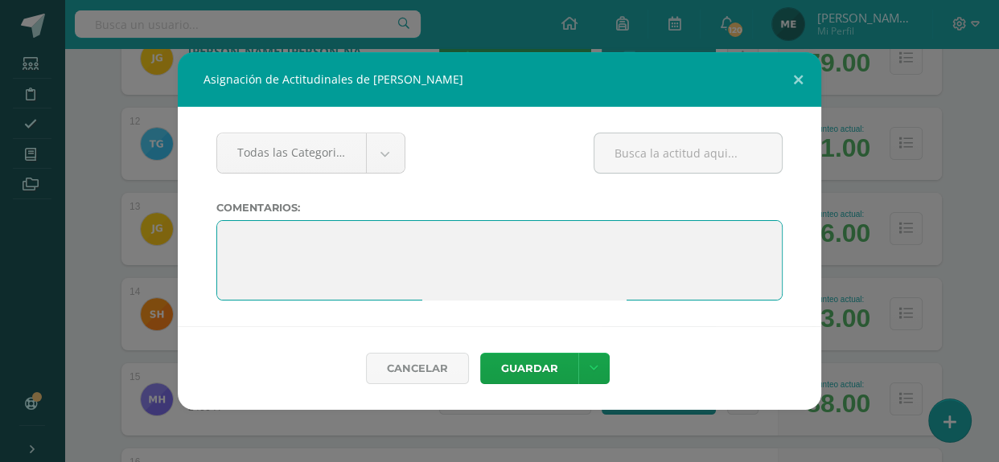
click at [434, 236] on textarea at bounding box center [499, 260] width 566 height 80
paste textarea ""El aprendizaje es un tesoro que te seguirá a todas partes"."
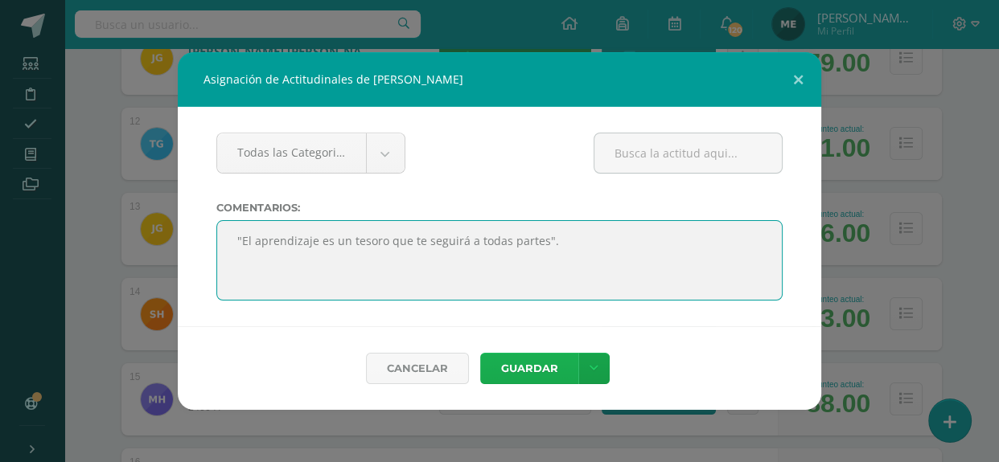
type textarea ""El aprendizaje es un tesoro que te seguirá a todas partes"."
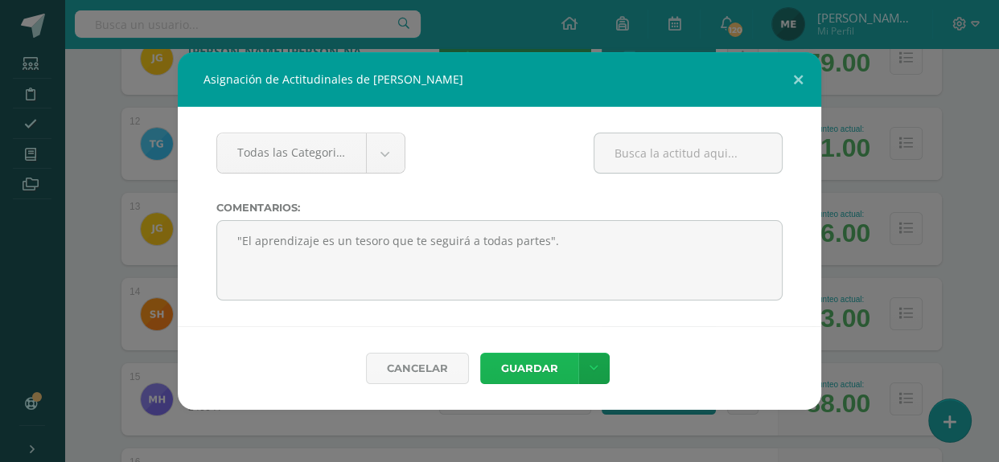
click at [548, 363] on button "Guardar" at bounding box center [529, 368] width 98 height 31
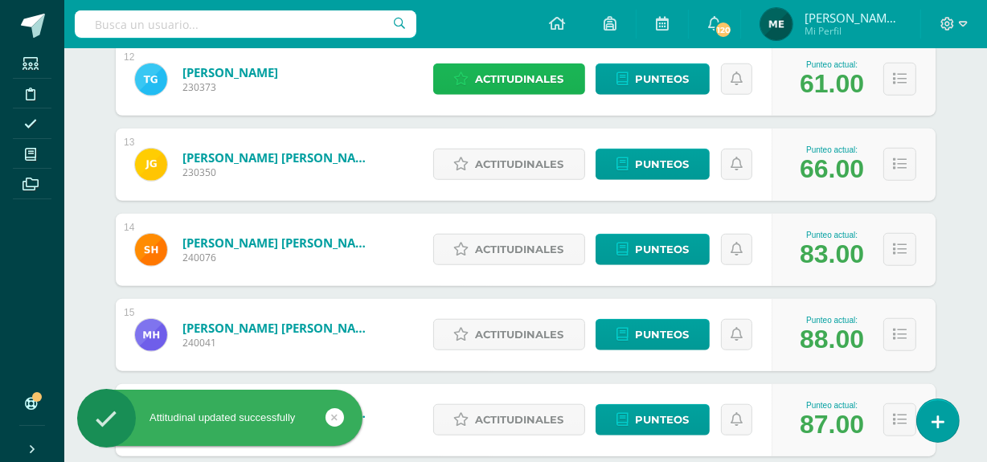
scroll to position [1249, 0]
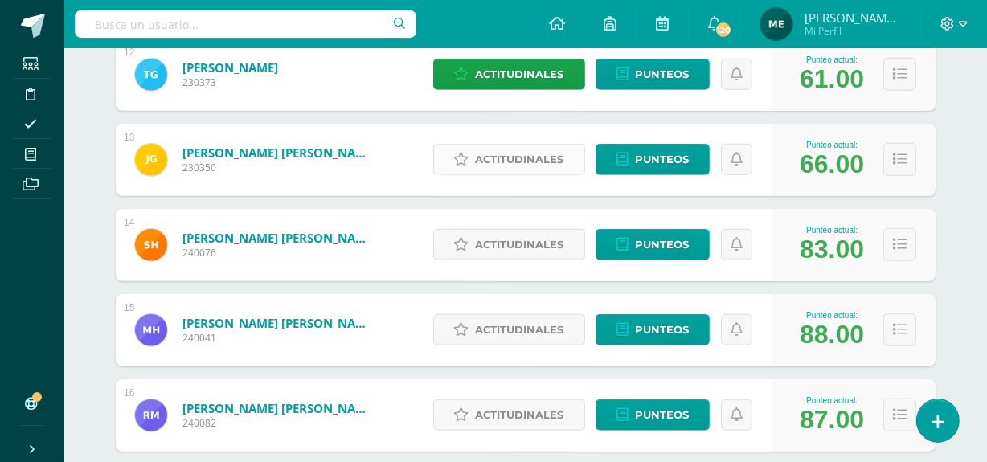
click at [531, 163] on span "Actitudinales" at bounding box center [520, 160] width 88 height 30
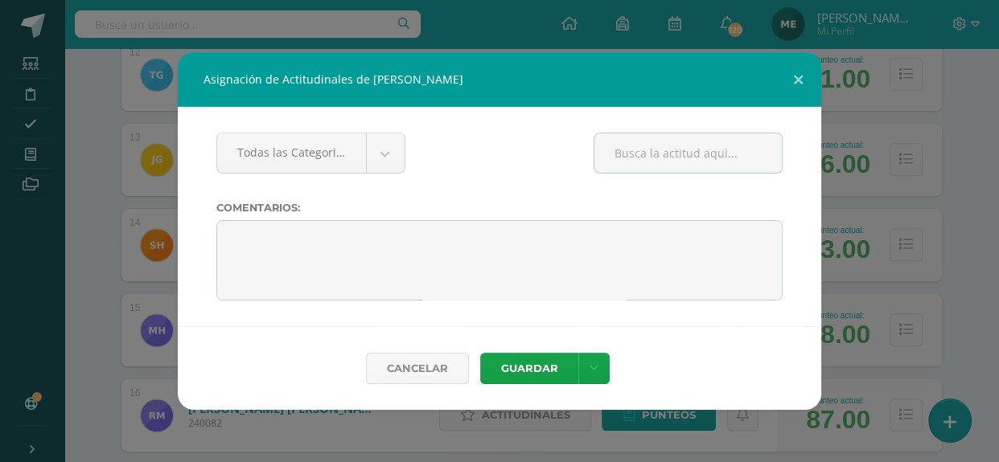
click at [969, 129] on div "Asignación de Actitudinales de José Carlos Gómez Pineda Todas las Categorias To…" at bounding box center [499, 231] width 986 height 358
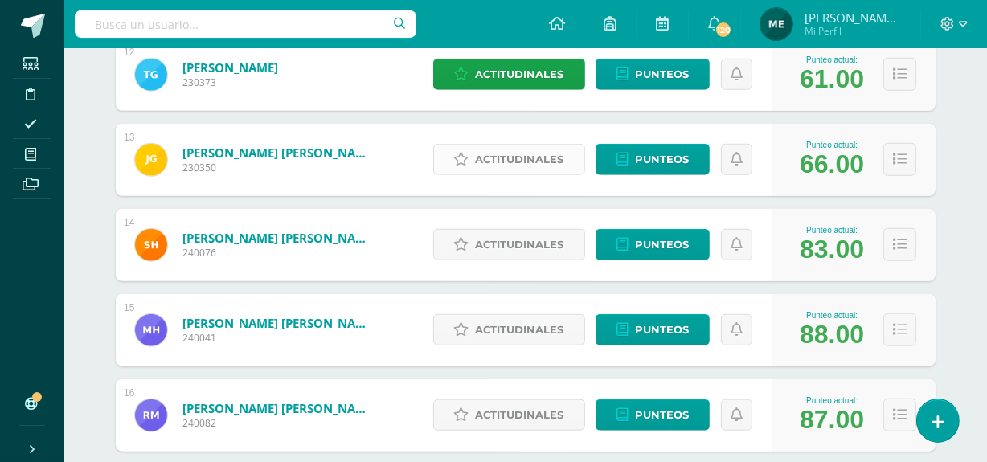
click at [523, 162] on span "Actitudinales" at bounding box center [520, 160] width 88 height 30
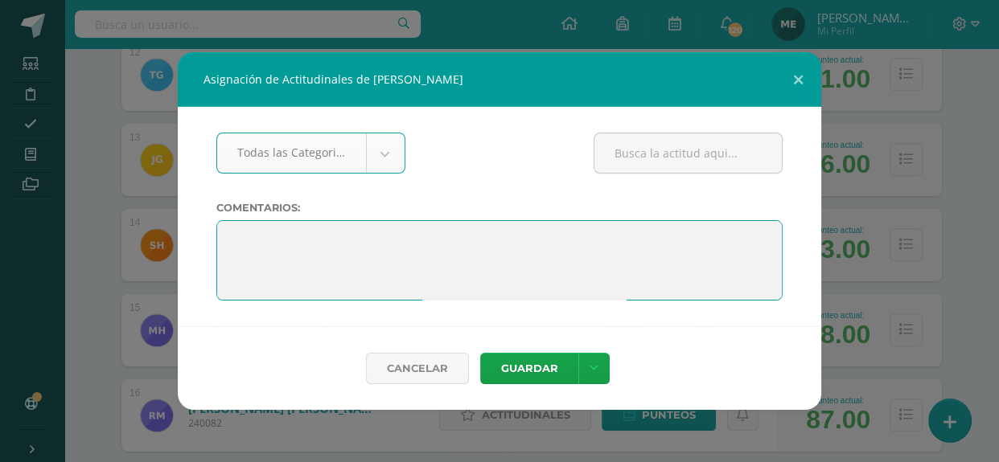
click at [425, 244] on textarea at bounding box center [499, 260] width 566 height 80
paste textarea ""El aprendizaje es un tesoro que te seguirá a todas partes"."
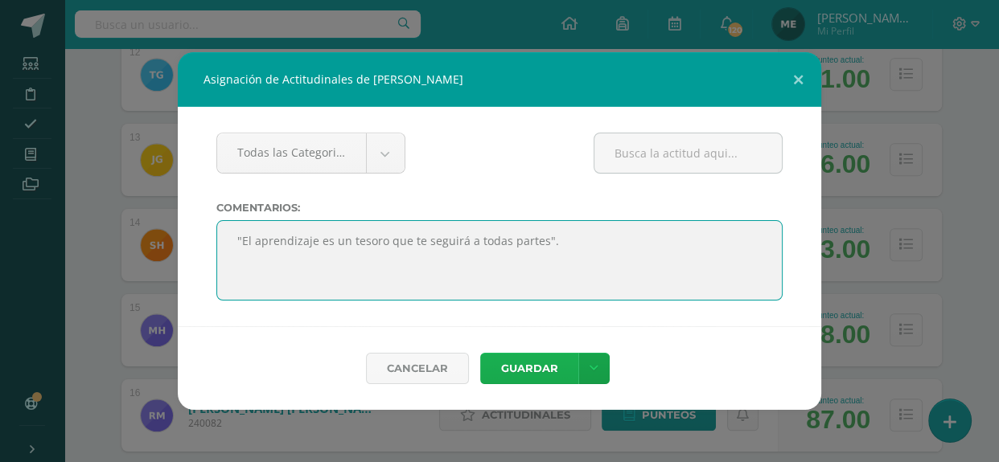
type textarea ""El aprendizaje es un tesoro que te seguirá a todas partes"."
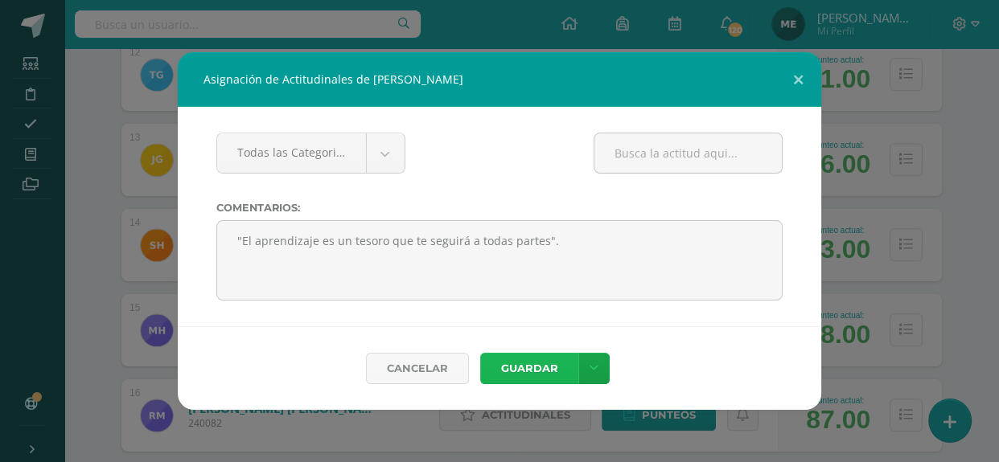
click at [544, 357] on button "Guardar" at bounding box center [529, 368] width 98 height 31
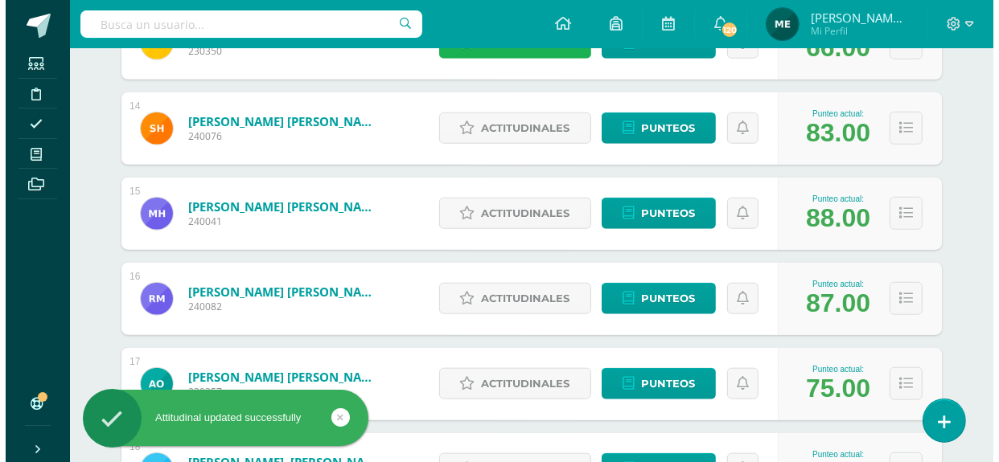
scroll to position [1366, 0]
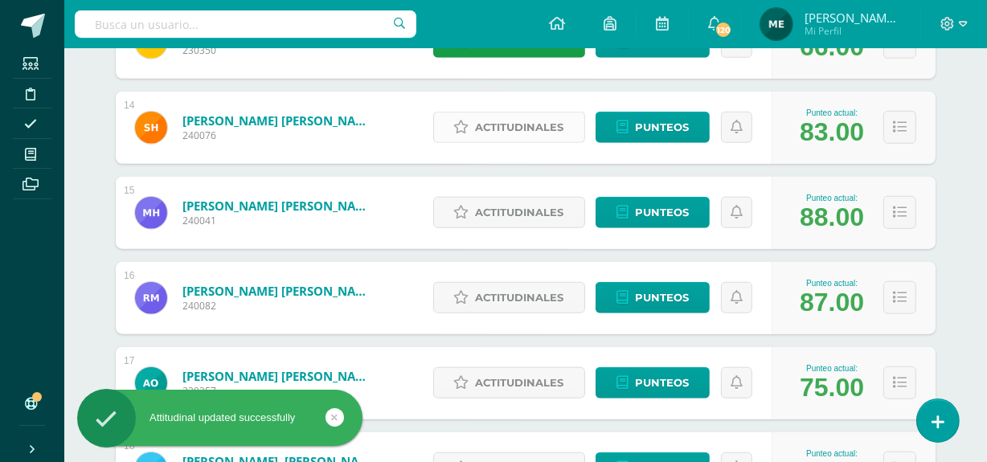
click at [519, 127] on span "Actitudinales" at bounding box center [520, 128] width 88 height 30
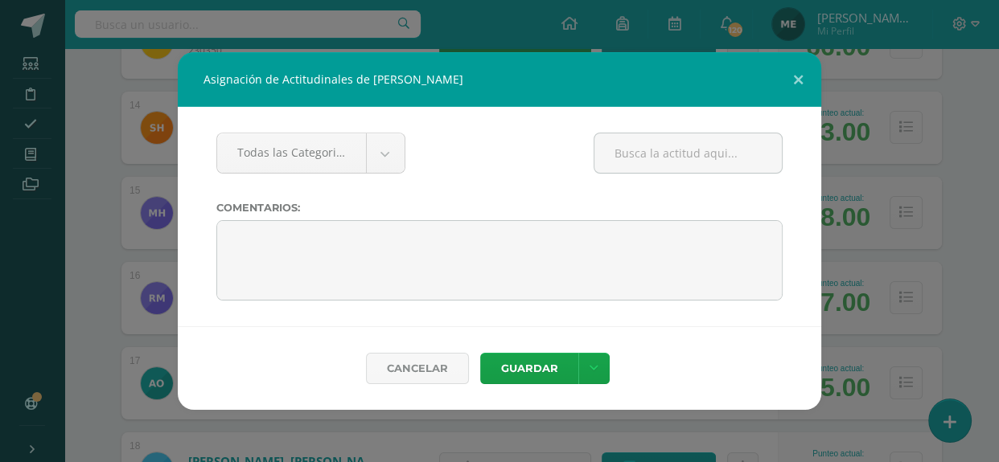
click at [958, 81] on div "Asignación de Actitudinales de Sebastian Emilio Hernández Cardona Todas las Cat…" at bounding box center [499, 231] width 986 height 358
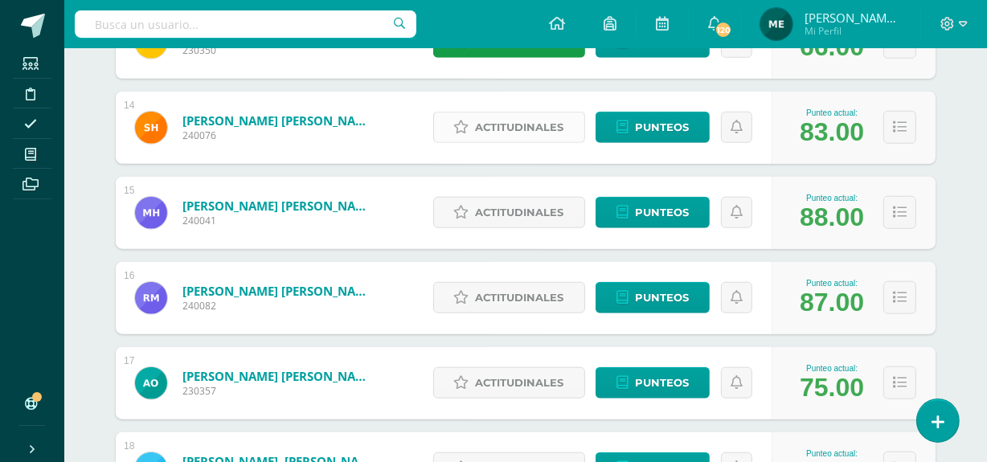
click at [529, 124] on span "Actitudinales" at bounding box center [520, 128] width 88 height 30
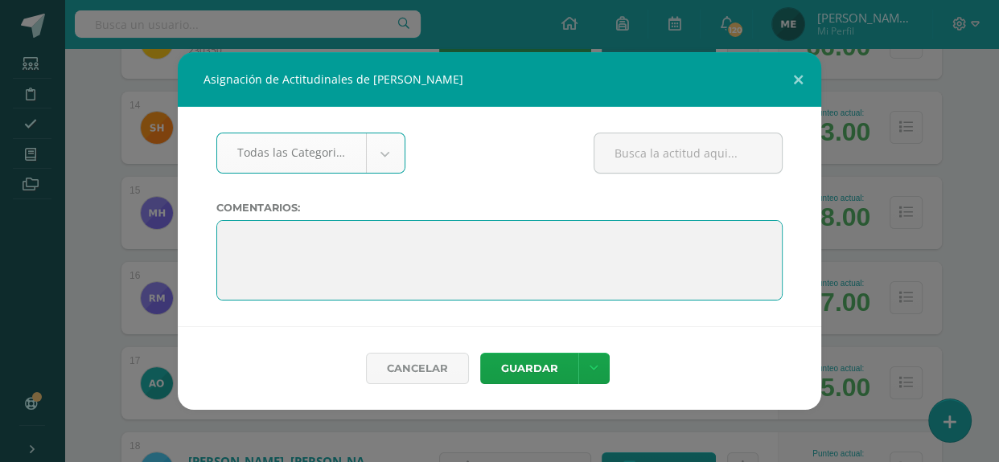
click at [441, 248] on textarea at bounding box center [499, 260] width 566 height 80
paste textarea ""El aprendizaje es un tesoro que te seguirá a todas partes"."
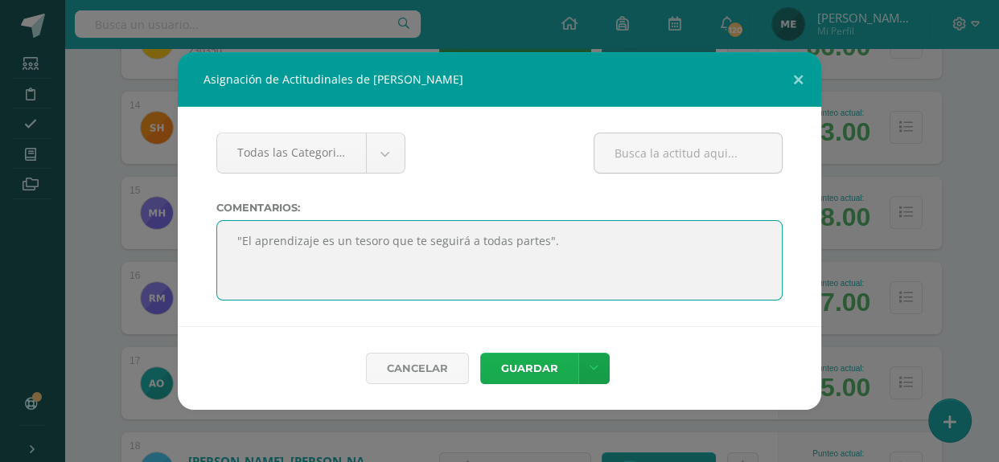
type textarea ""El aprendizaje es un tesoro que te seguirá a todas partes"."
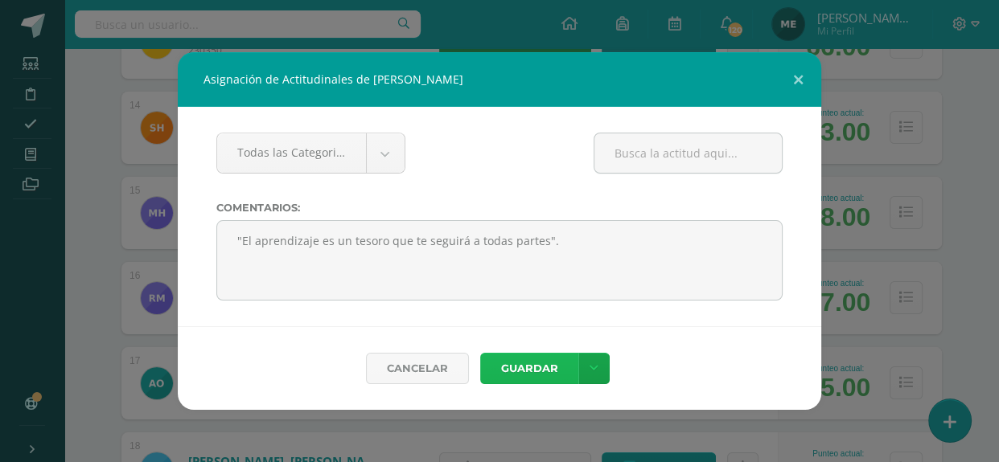
click at [549, 370] on button "Guardar" at bounding box center [529, 368] width 98 height 31
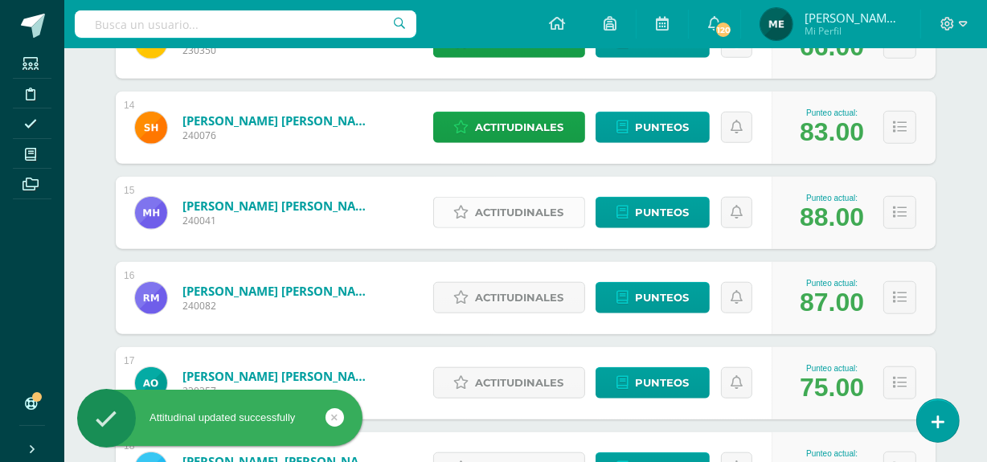
click at [532, 216] on span "Actitudinales" at bounding box center [520, 213] width 88 height 30
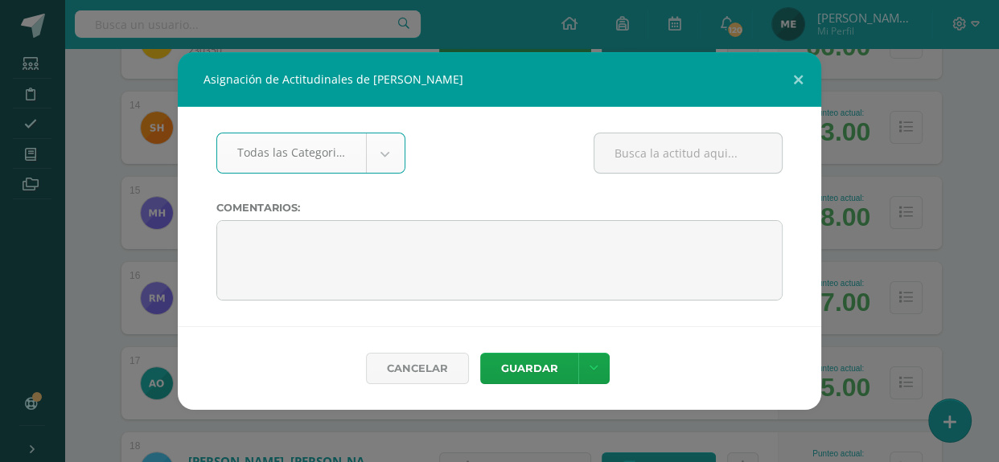
click at [983, 133] on div "Asignación de Actitudinales de María José Hernández Chiquin Todas las Categoria…" at bounding box center [499, 231] width 986 height 358
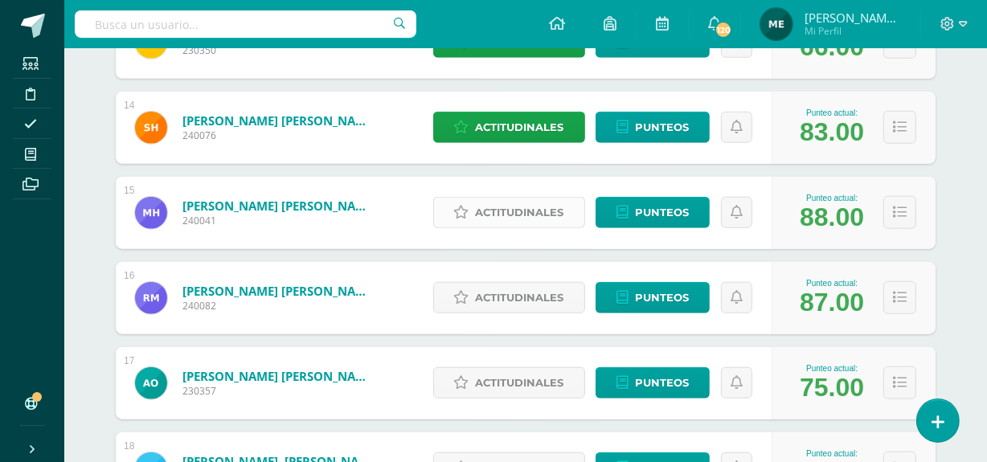
click at [545, 211] on span "Actitudinales" at bounding box center [520, 213] width 88 height 30
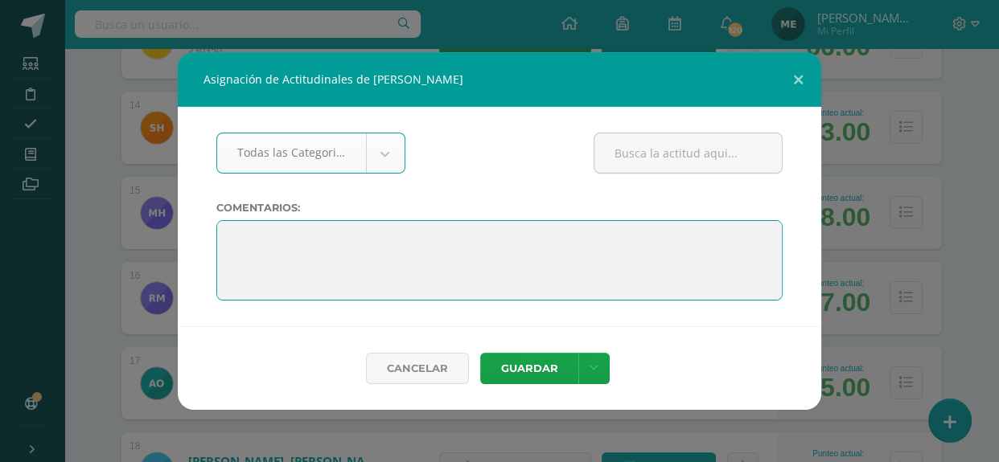
click at [482, 233] on textarea at bounding box center [499, 260] width 566 height 80
paste textarea ""El aprendizaje es un tesoro que te seguirá a todas partes"."
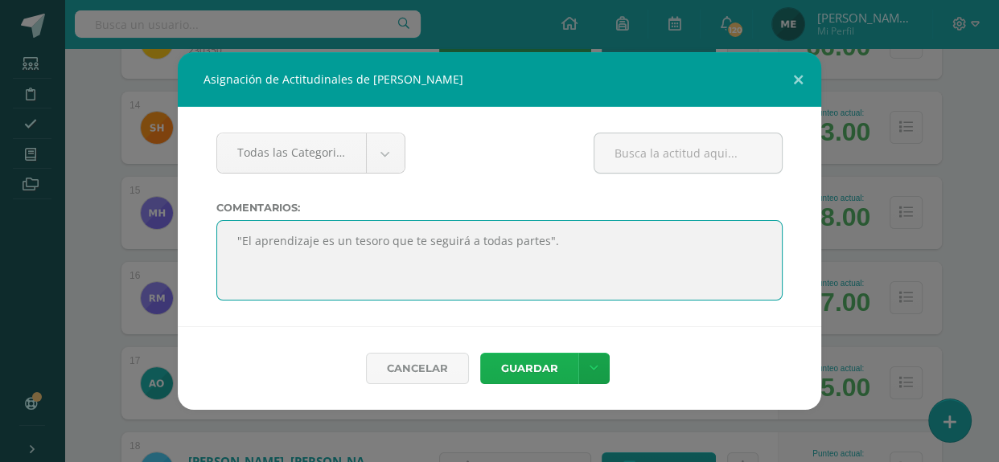
type textarea ""El aprendizaje es un tesoro que te seguirá a todas partes"."
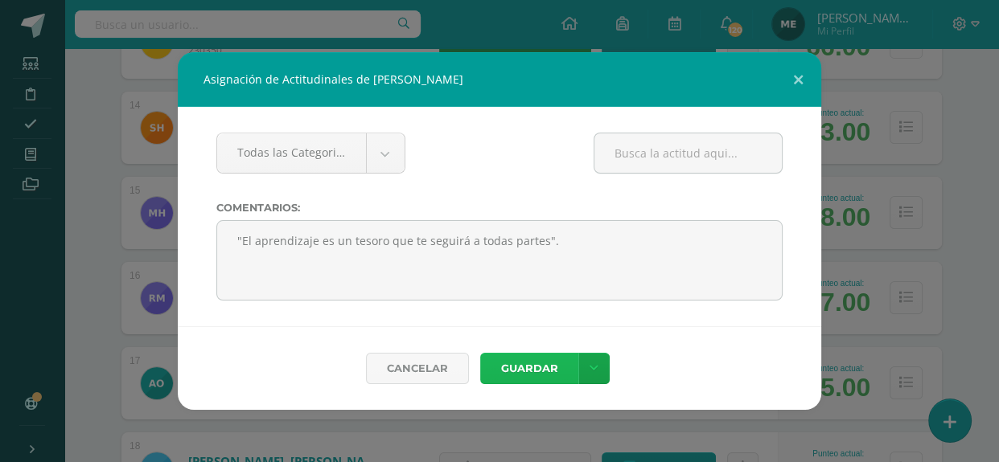
click at [532, 363] on button "Guardar" at bounding box center [529, 368] width 98 height 31
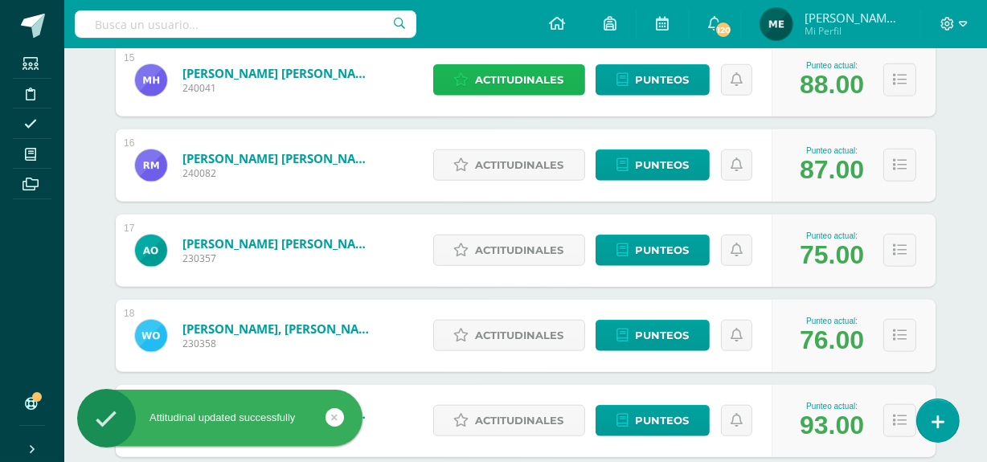
scroll to position [1500, 0]
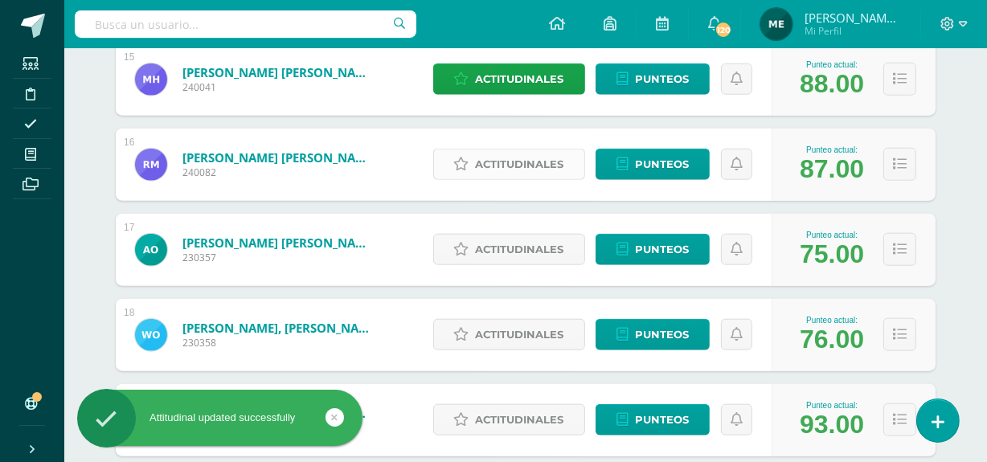
click at [526, 162] on span "Actitudinales" at bounding box center [520, 165] width 88 height 30
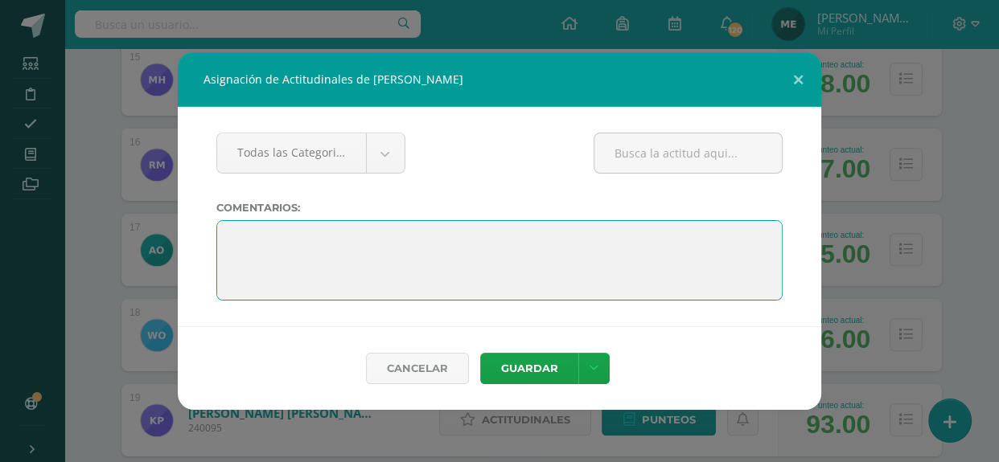
click at [409, 236] on textarea at bounding box center [499, 260] width 566 height 80
paste textarea ""El aprendizaje es un tesoro que te seguirá a todas partes"."
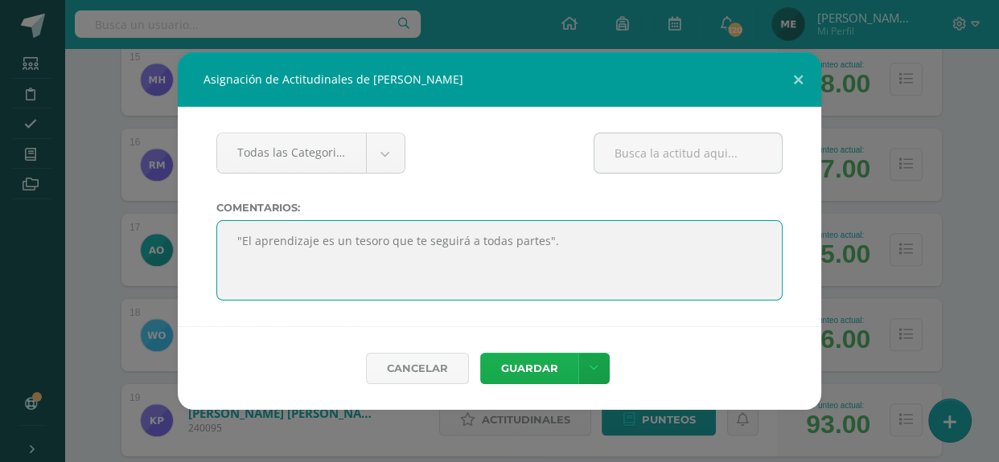
type textarea ""El aprendizaje es un tesoro que te seguirá a todas partes"."
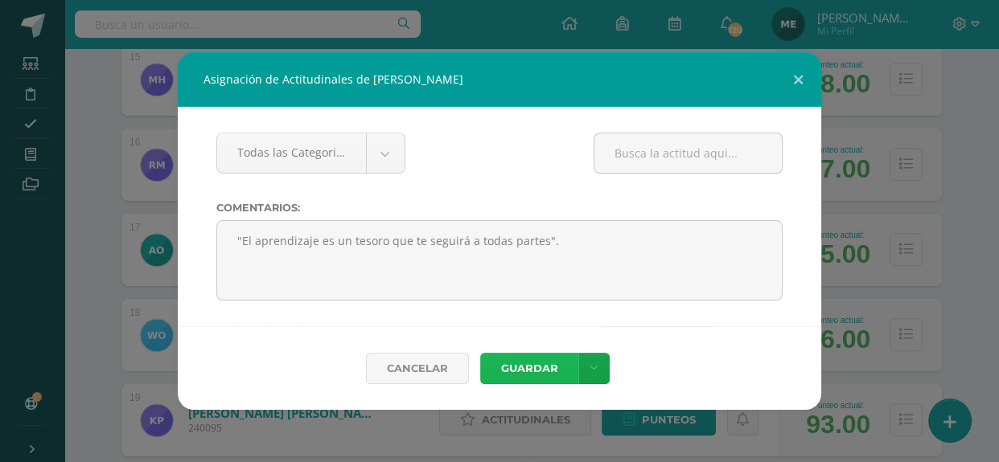
click at [533, 363] on button "Guardar" at bounding box center [529, 368] width 98 height 31
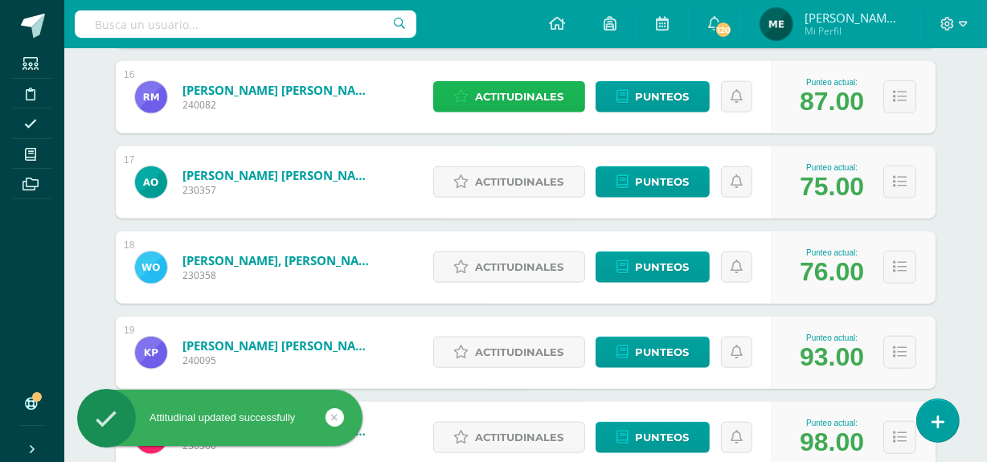
scroll to position [1568, 0]
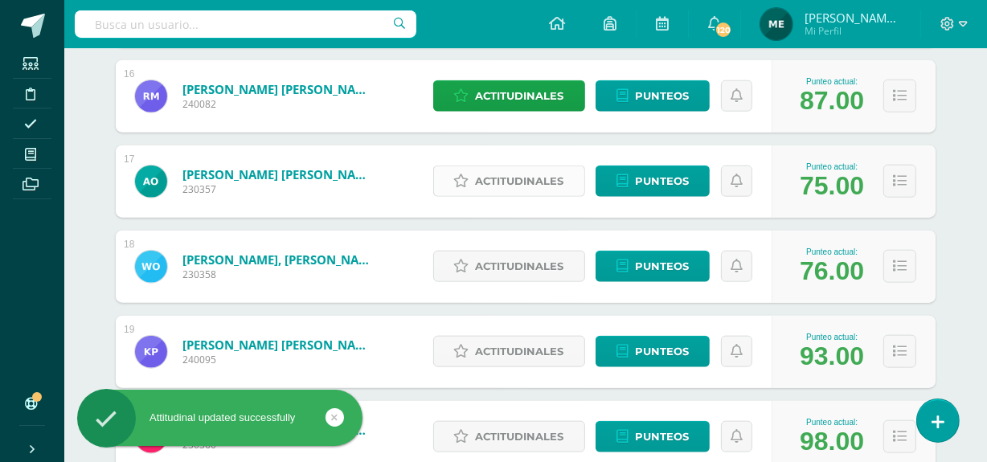
click at [515, 180] on span "Actitudinales" at bounding box center [520, 181] width 88 height 30
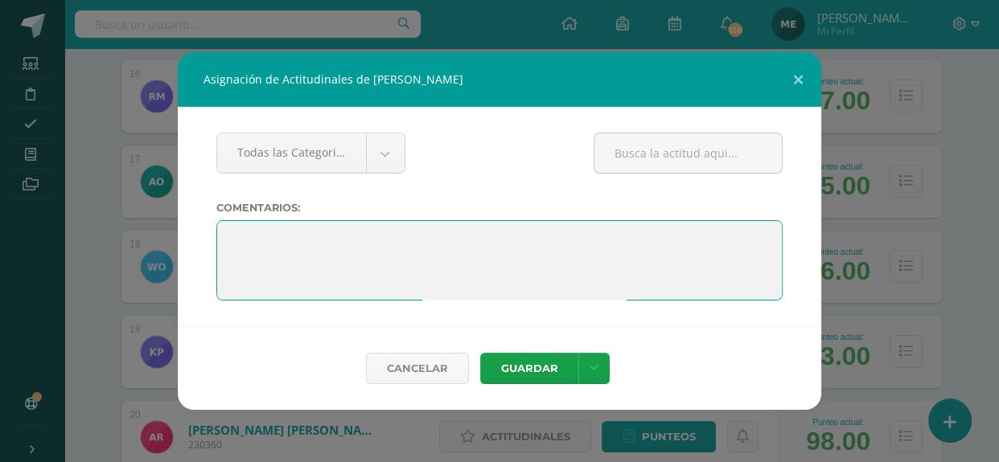
click at [376, 233] on textarea at bounding box center [499, 260] width 566 height 80
paste textarea ""El aprendizaje es un tesoro que te seguirá a todas partes"."
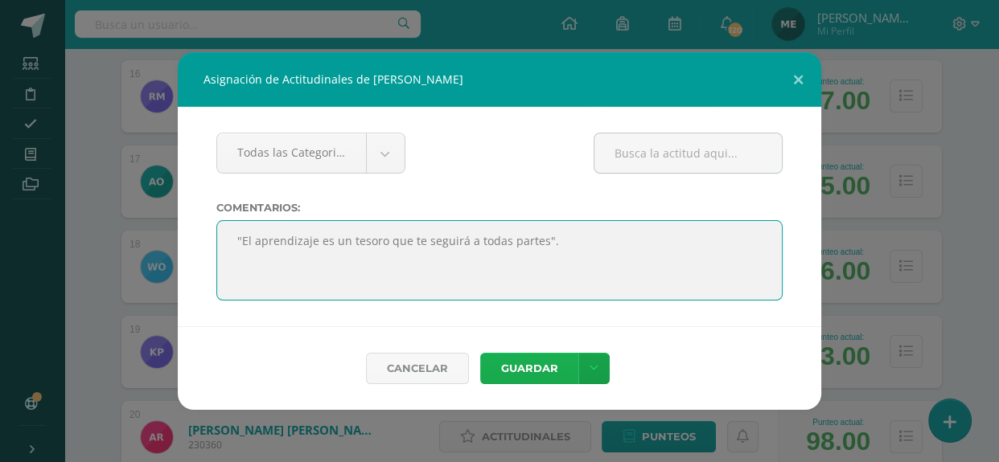
type textarea ""El aprendizaje es un tesoro que te seguirá a todas partes"."
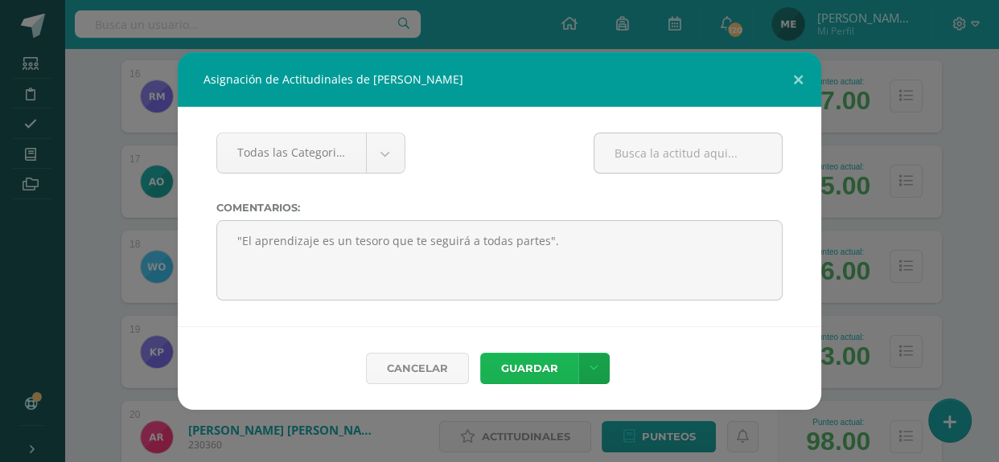
click at [530, 363] on button "Guardar" at bounding box center [529, 368] width 98 height 31
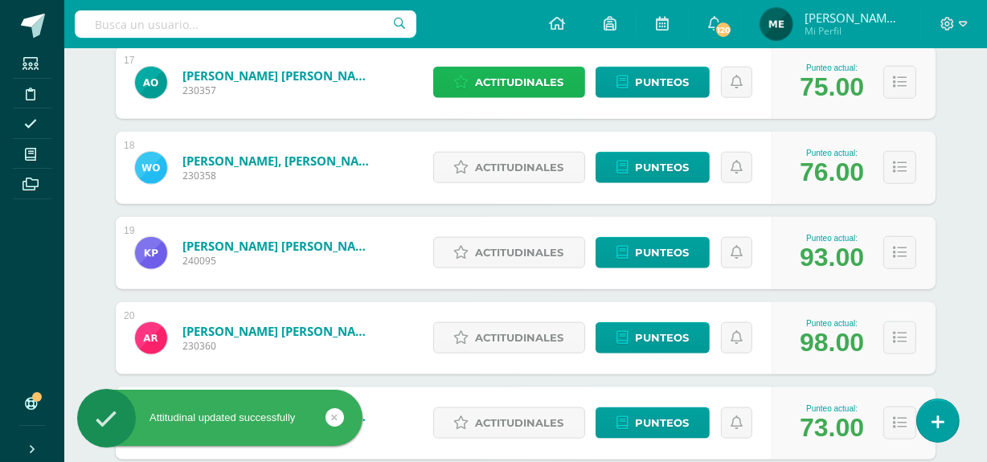
scroll to position [1668, 0]
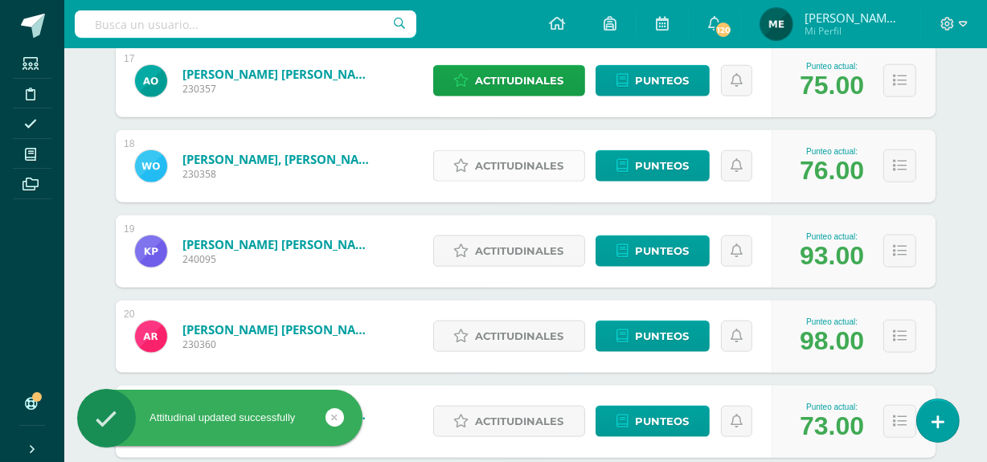
click at [523, 160] on span "Actitudinales" at bounding box center [520, 166] width 88 height 30
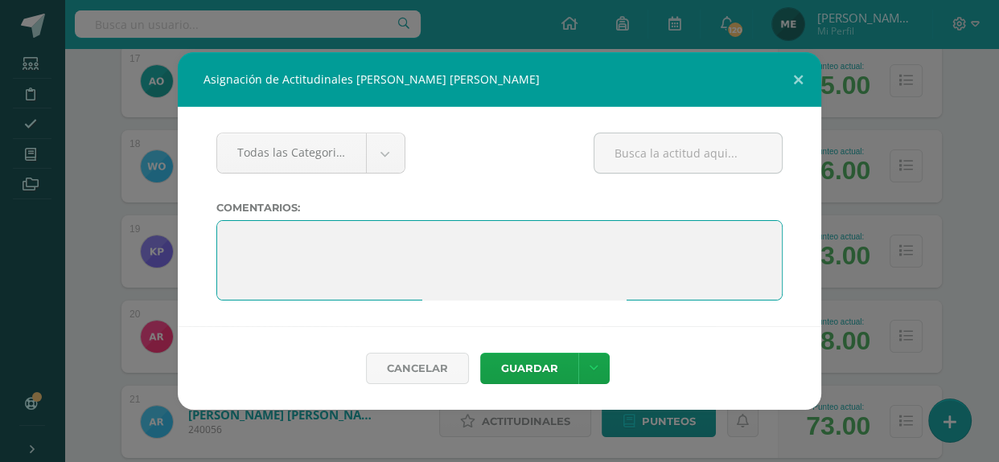
click at [361, 247] on textarea at bounding box center [499, 260] width 566 height 80
paste textarea ""El aprendizaje es un tesoro que te seguirá a todas partes"."
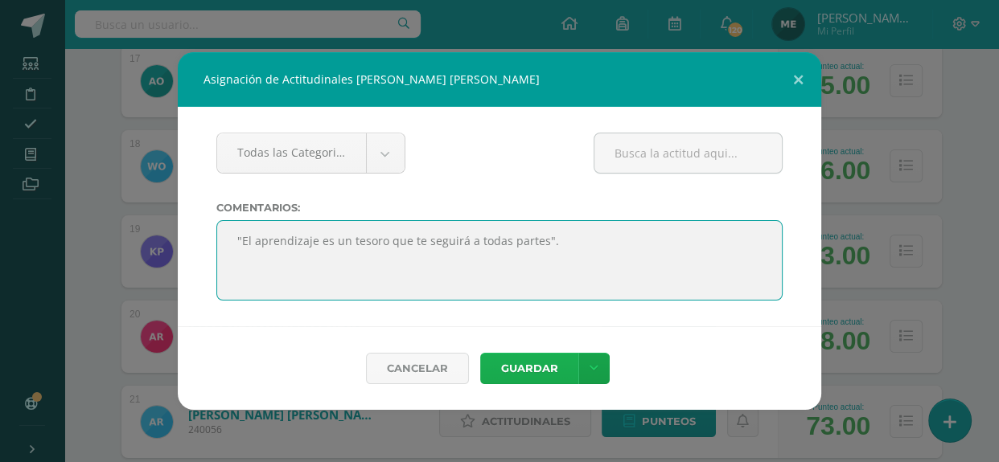
type textarea ""El aprendizaje es un tesoro que te seguirá a todas partes"."
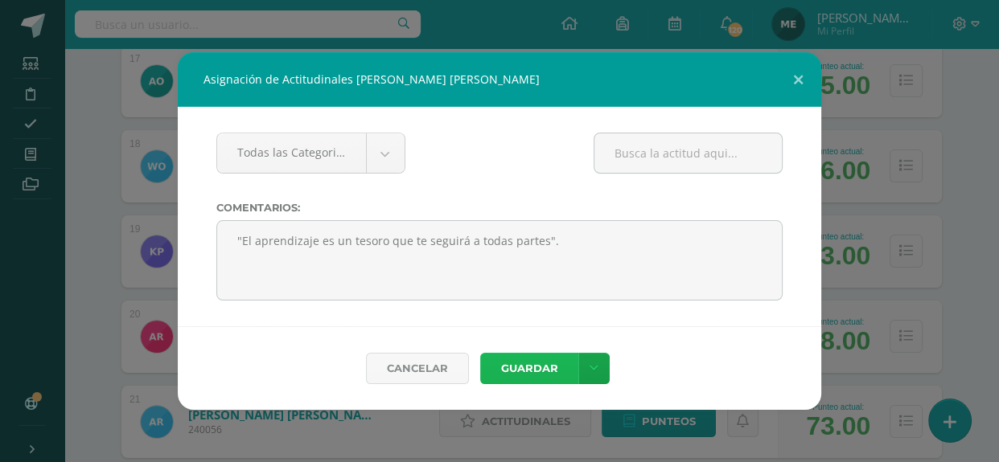
click at [550, 360] on button "Guardar" at bounding box center [529, 368] width 98 height 31
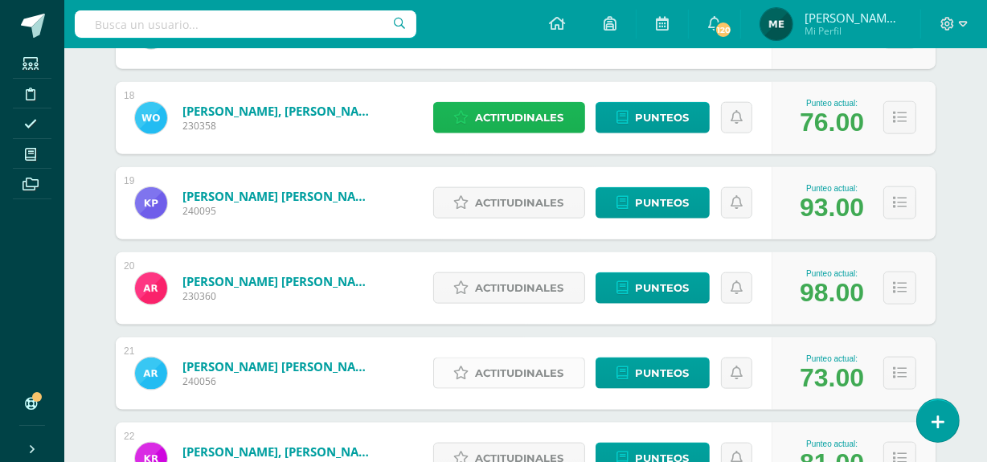
scroll to position [1700, 0]
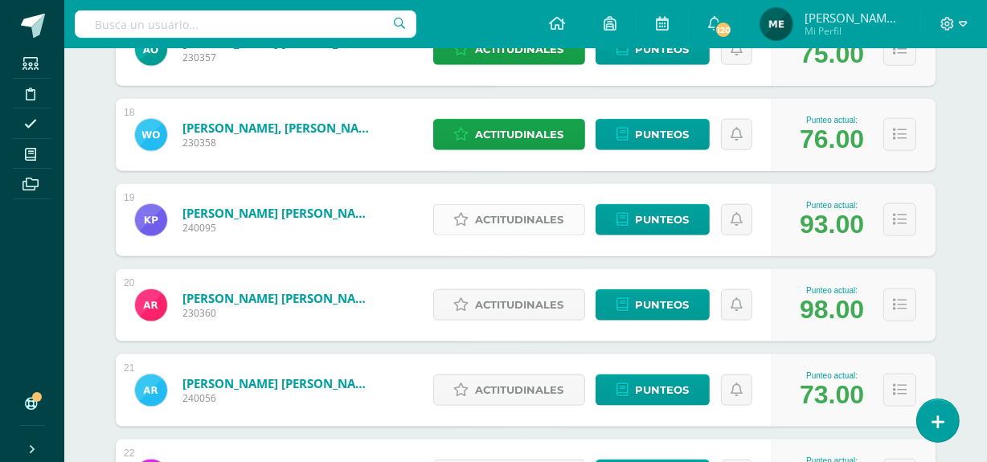
click at [530, 221] on span "Actitudinales" at bounding box center [520, 220] width 88 height 30
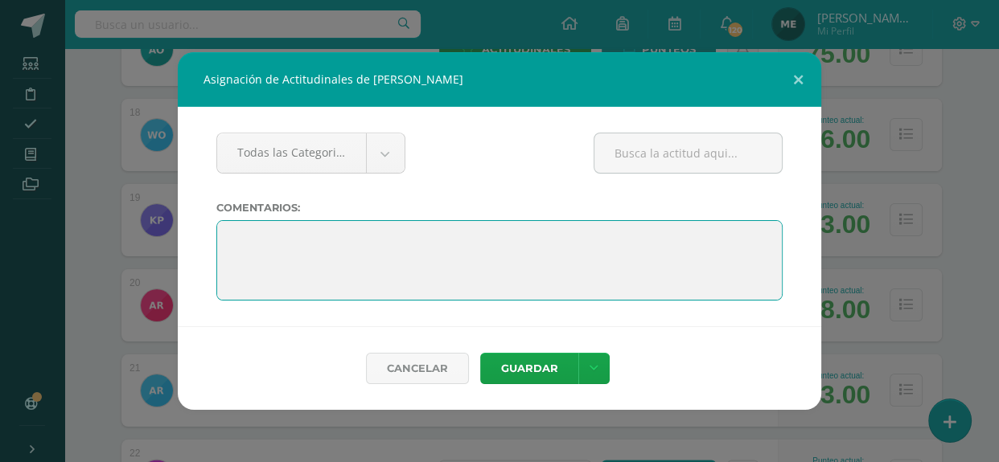
click at [484, 270] on textarea at bounding box center [499, 260] width 566 height 80
paste textarea ""El aprendizaje es un tesoro que te seguirá a todas partes"."
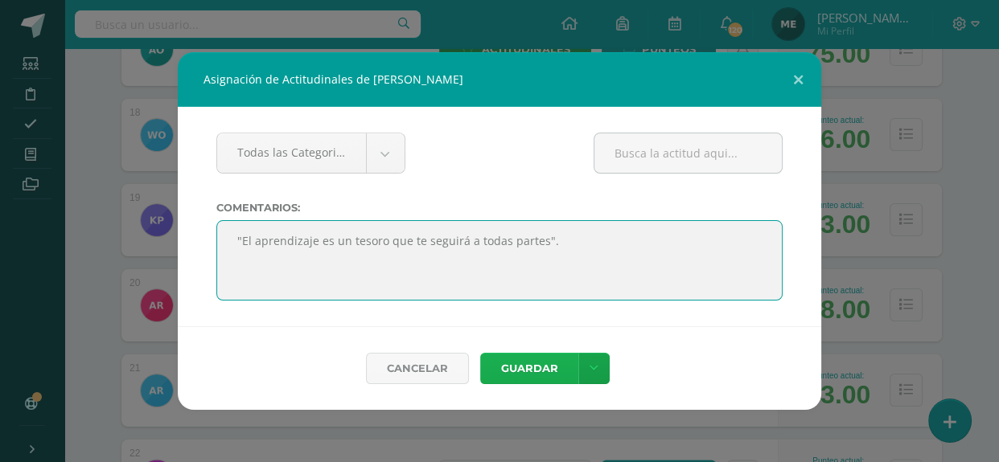
type textarea ""El aprendizaje es un tesoro que te seguirá a todas partes"."
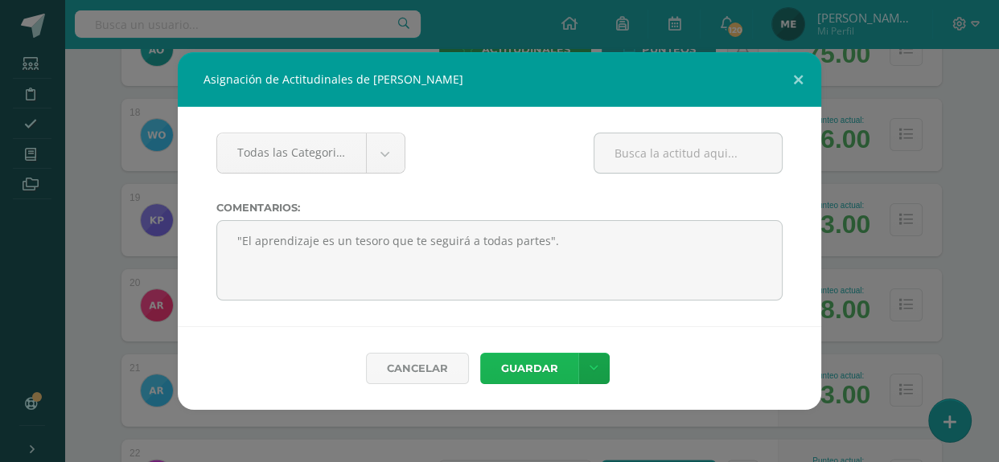
click at [536, 369] on button "Guardar" at bounding box center [529, 368] width 98 height 31
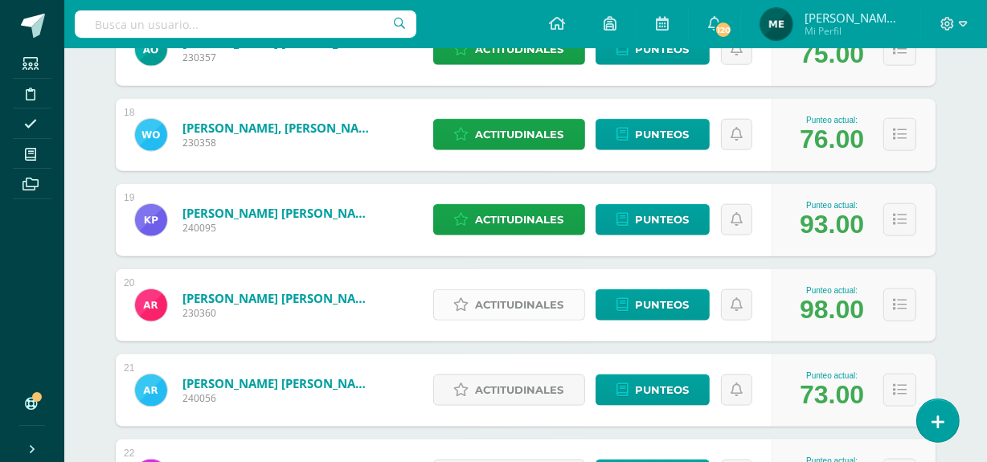
click at [528, 306] on span "Actitudinales" at bounding box center [520, 305] width 88 height 30
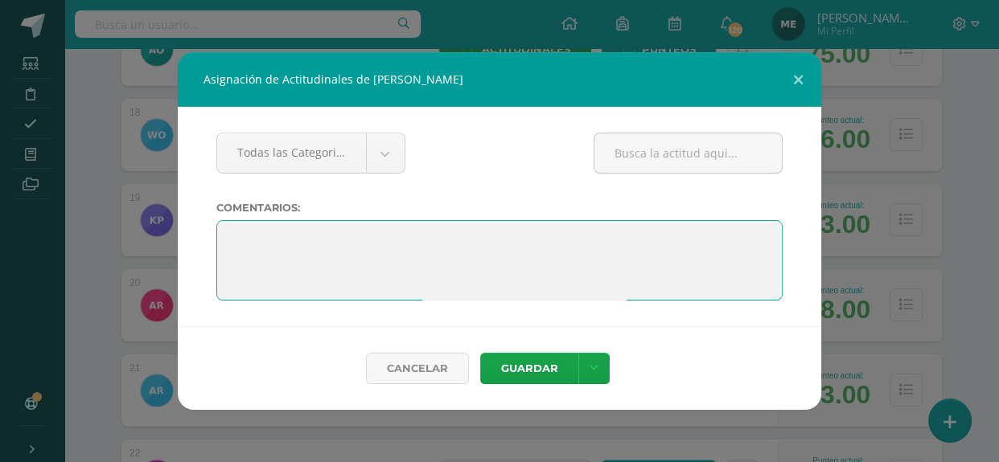
click at [405, 241] on textarea at bounding box center [499, 260] width 566 height 80
paste textarea ""El aprendizaje es un tesoro que te seguirá a todas partes"."
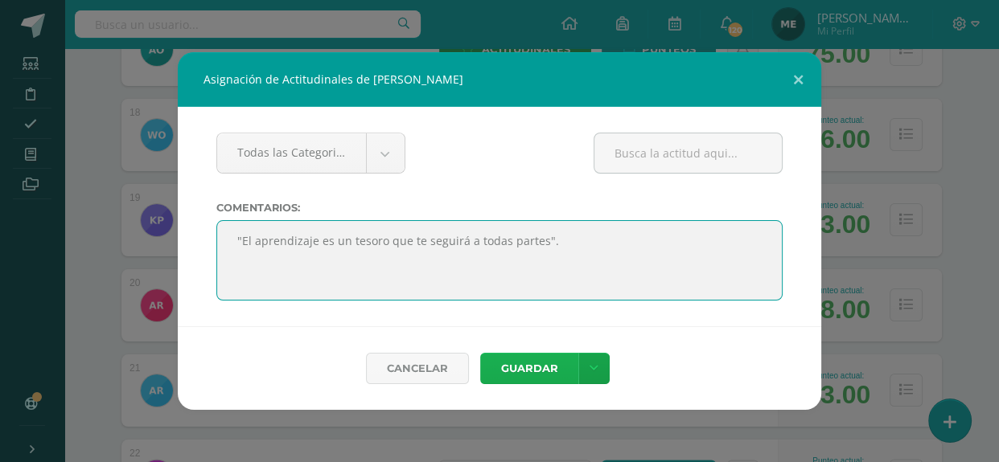
type textarea ""El aprendizaje es un tesoro que te seguirá a todas partes"."
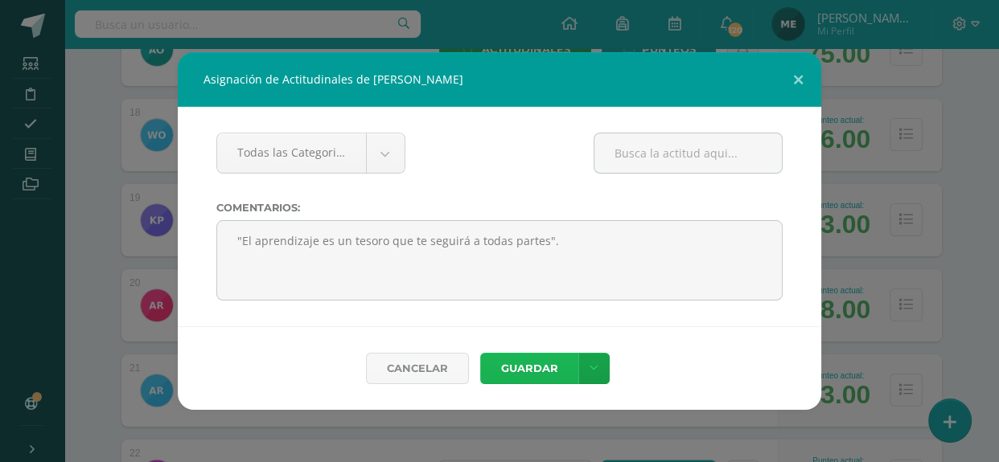
click at [534, 363] on button "Guardar" at bounding box center [529, 368] width 98 height 31
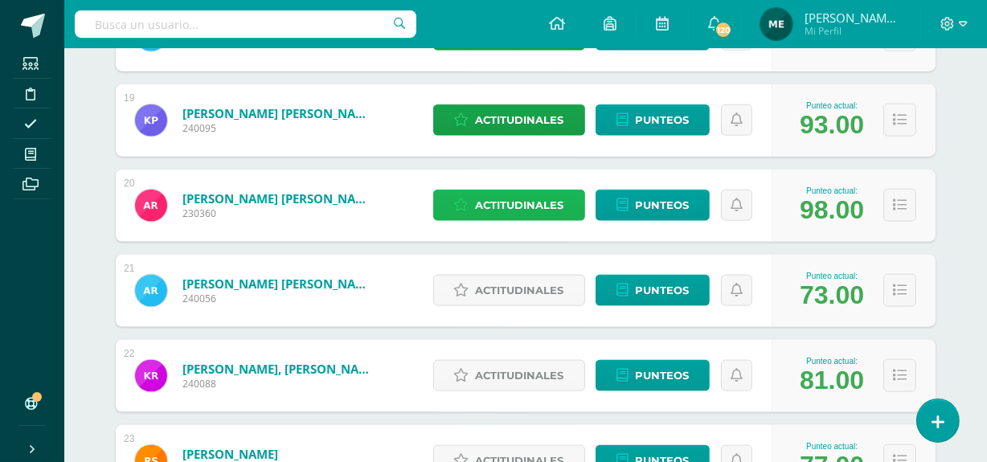
scroll to position [1801, 0]
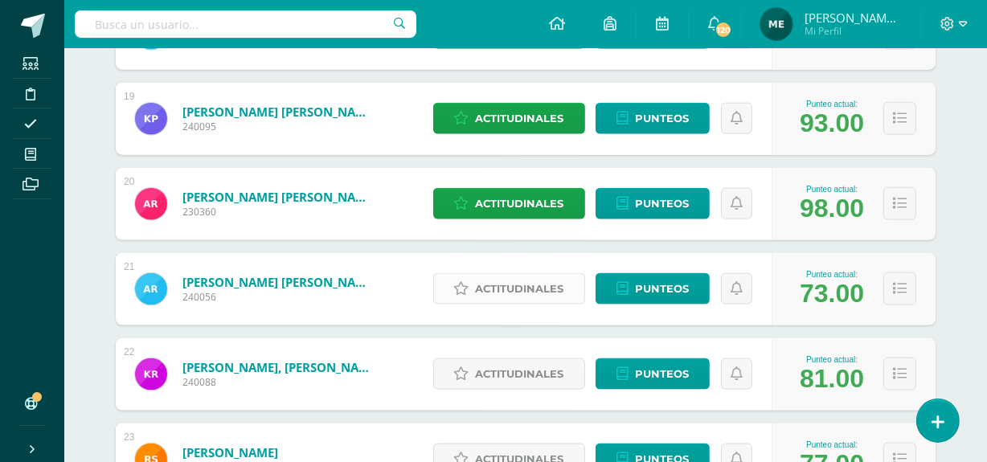
click at [532, 289] on span "Actitudinales" at bounding box center [520, 289] width 88 height 30
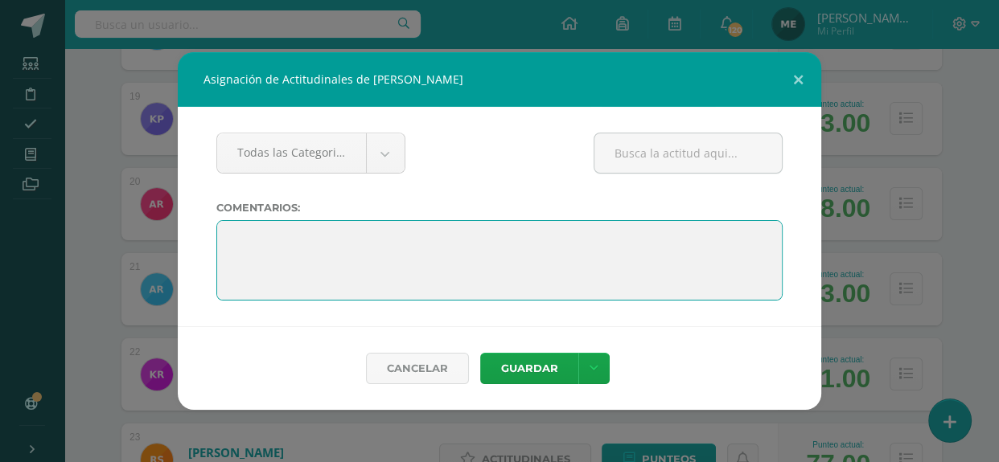
click at [417, 250] on textarea at bounding box center [499, 260] width 566 height 80
paste textarea ""El aprendizaje es un tesoro que te seguirá a todas partes"."
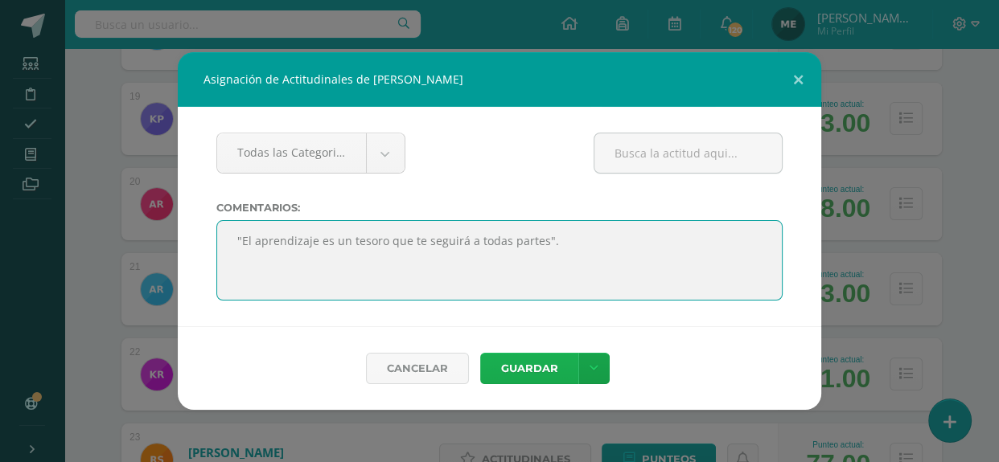
type textarea ""El aprendizaje es un tesoro que te seguirá a todas partes"."
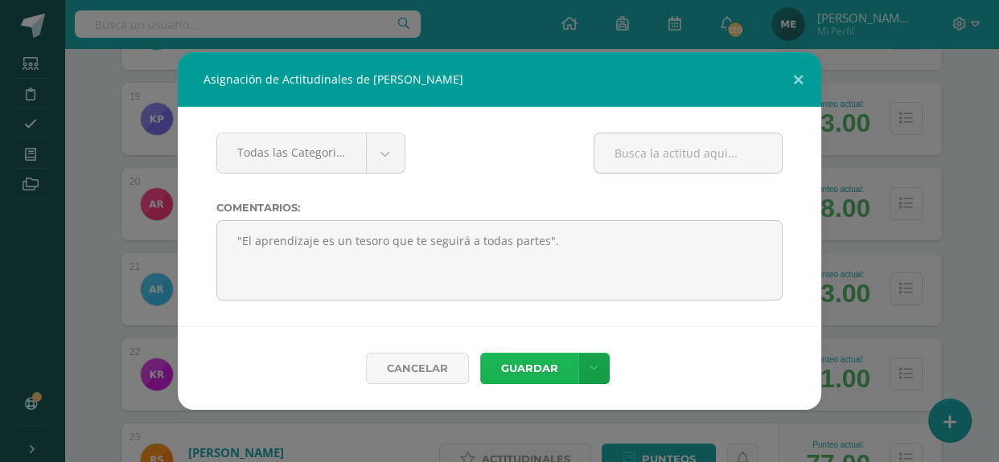
click at [536, 362] on button "Guardar" at bounding box center [529, 368] width 98 height 31
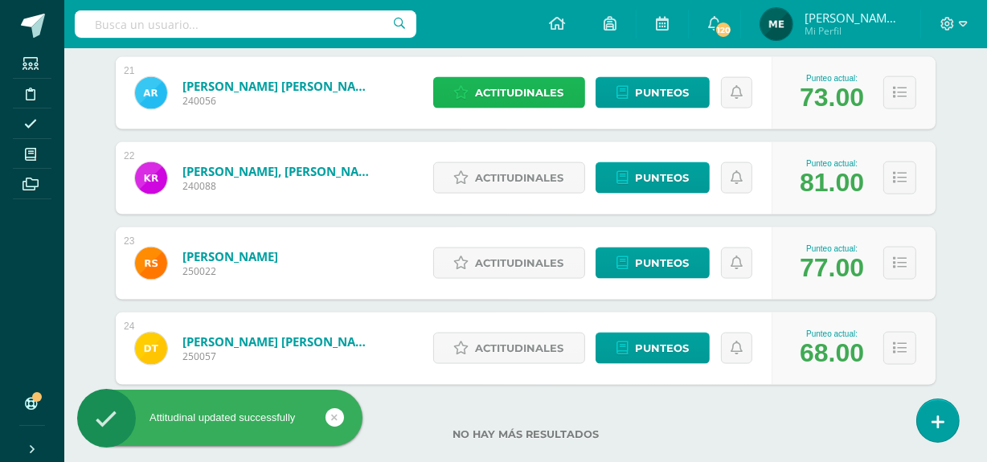
scroll to position [2001, 0]
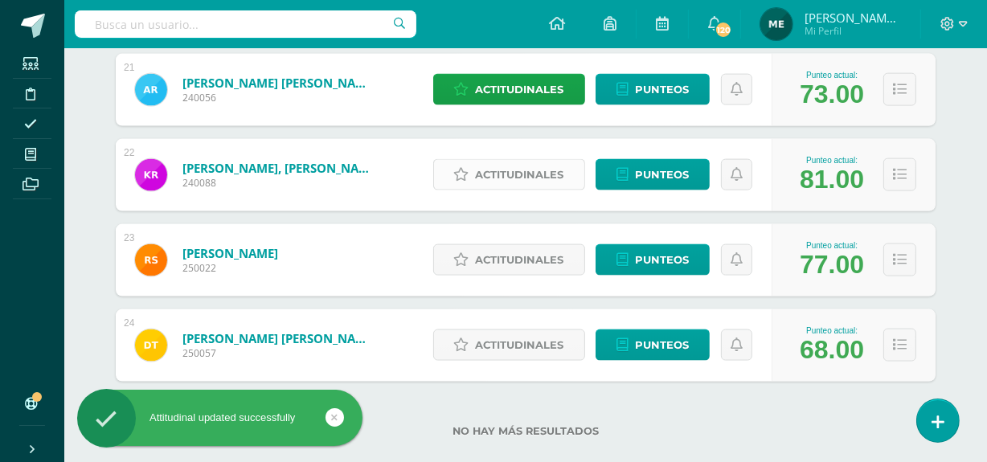
click at [515, 175] on span "Actitudinales" at bounding box center [520, 175] width 88 height 30
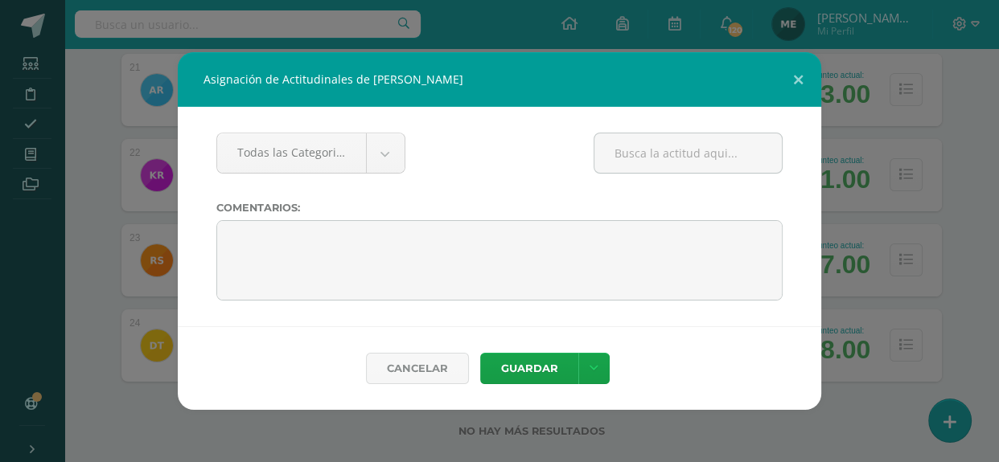
click at [987, 146] on div "Asignación de Actitudinales de Karla Alejandra Rosa Ramírez Todas las Categoria…" at bounding box center [499, 231] width 999 height 462
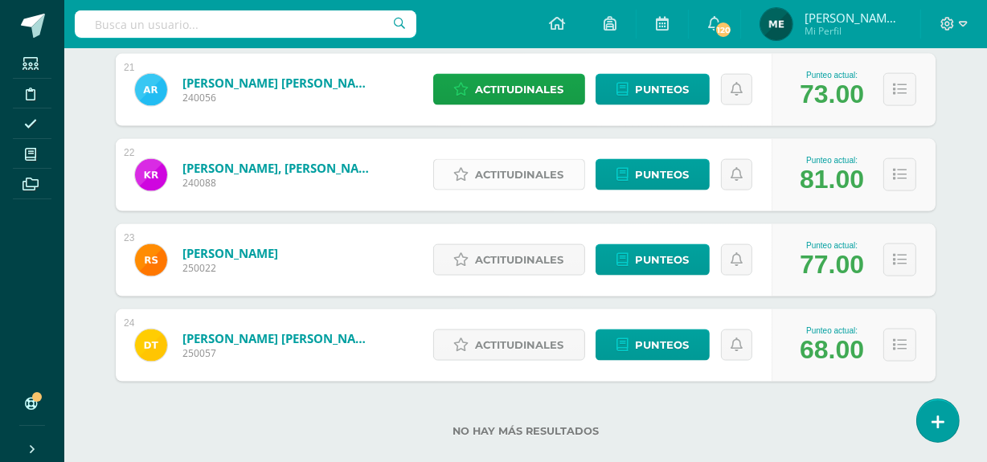
click at [527, 176] on span "Actitudinales" at bounding box center [520, 175] width 88 height 30
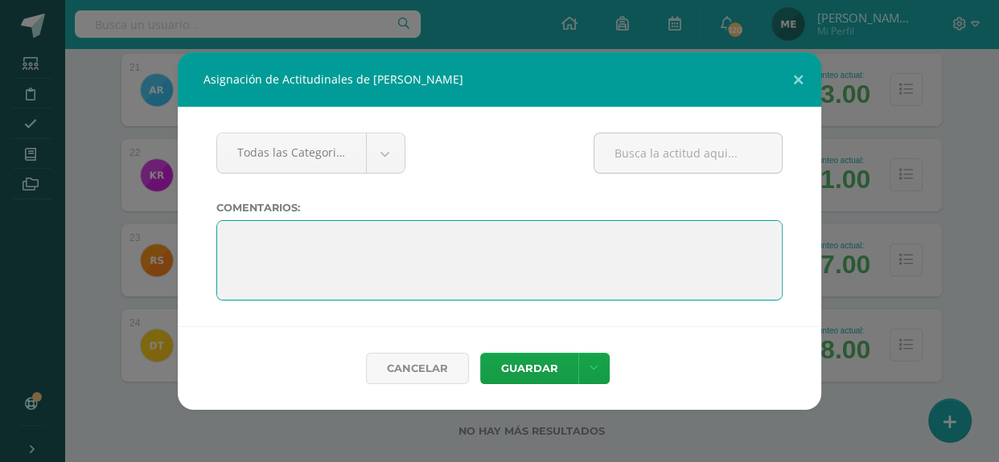
click at [429, 244] on textarea at bounding box center [499, 260] width 566 height 80
paste textarea ""El aprendizaje es un tesoro que te seguirá a todas partes"."
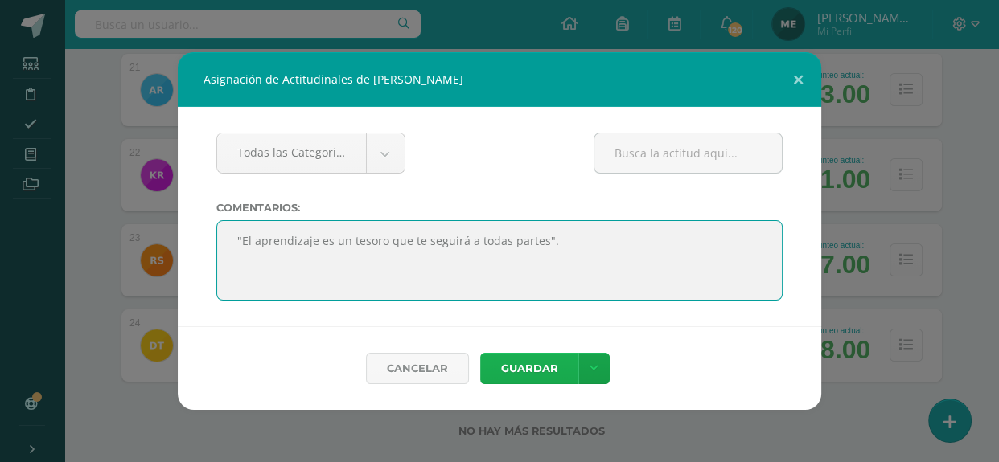
type textarea ""El aprendizaje es un tesoro que te seguirá a todas partes"."
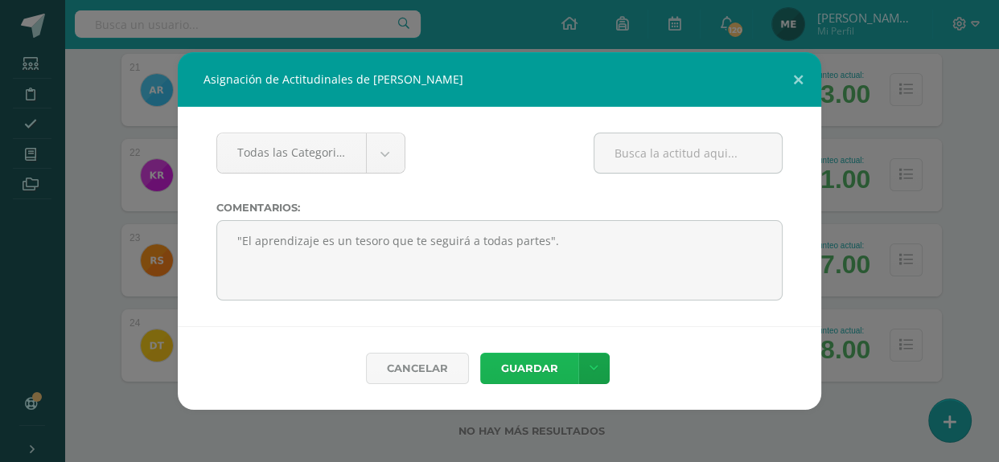
click at [539, 362] on button "Guardar" at bounding box center [529, 368] width 98 height 31
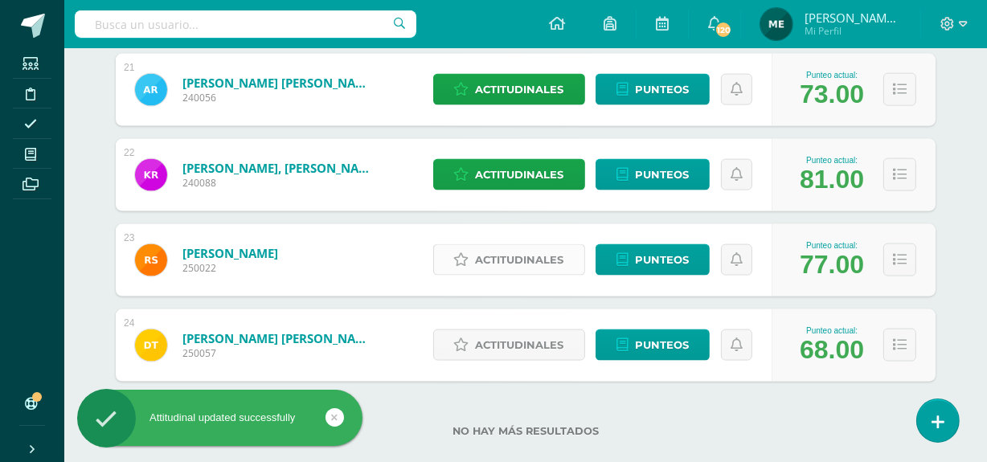
click at [531, 261] on span "Actitudinales" at bounding box center [520, 260] width 88 height 30
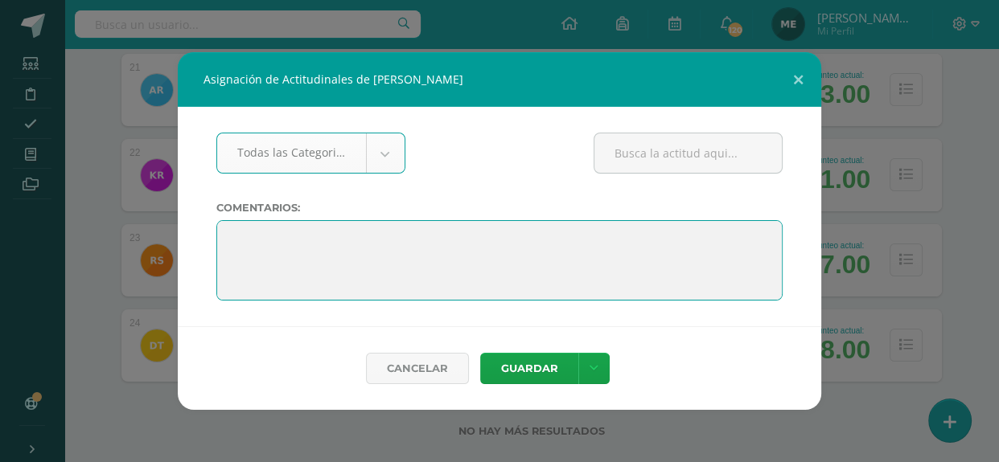
click at [392, 240] on textarea at bounding box center [499, 260] width 566 height 80
paste textarea ""El aprendizaje es un tesoro que te seguirá a todas partes"."
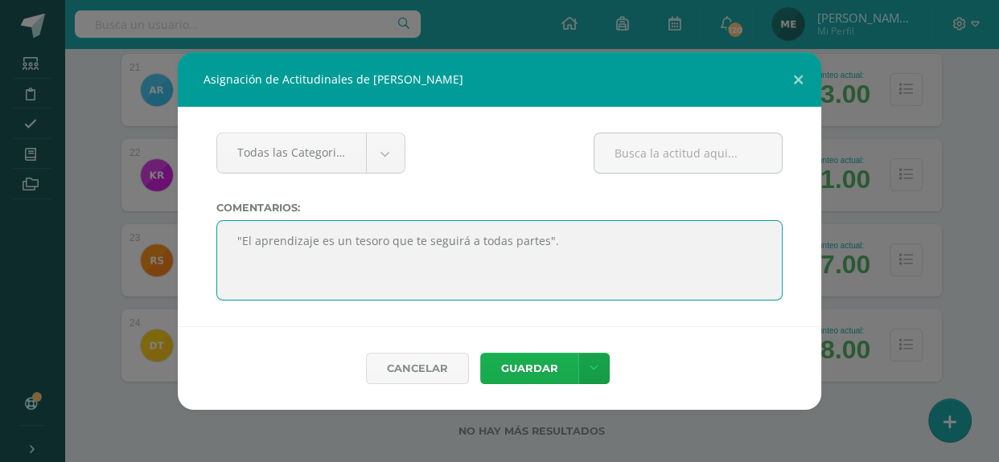
type textarea ""El aprendizaje es un tesoro que te seguirá a todas partes"."
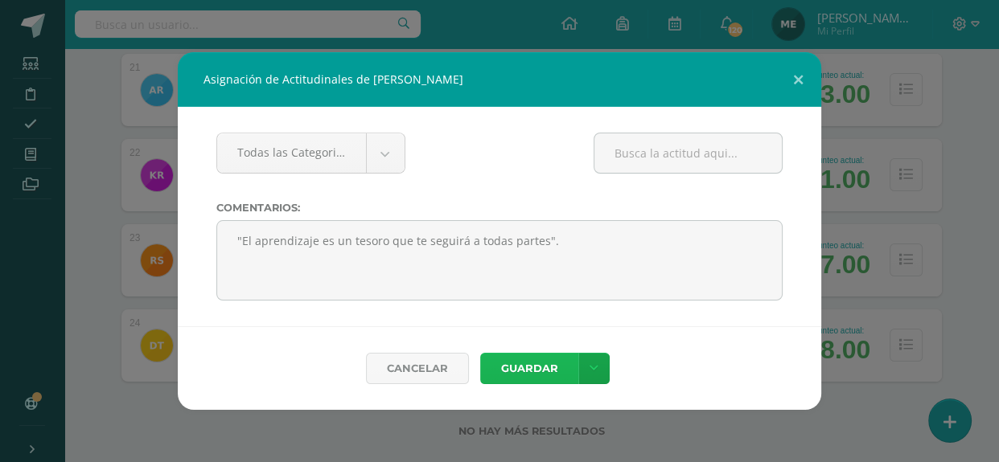
click at [523, 373] on button "Guardar" at bounding box center [529, 368] width 98 height 31
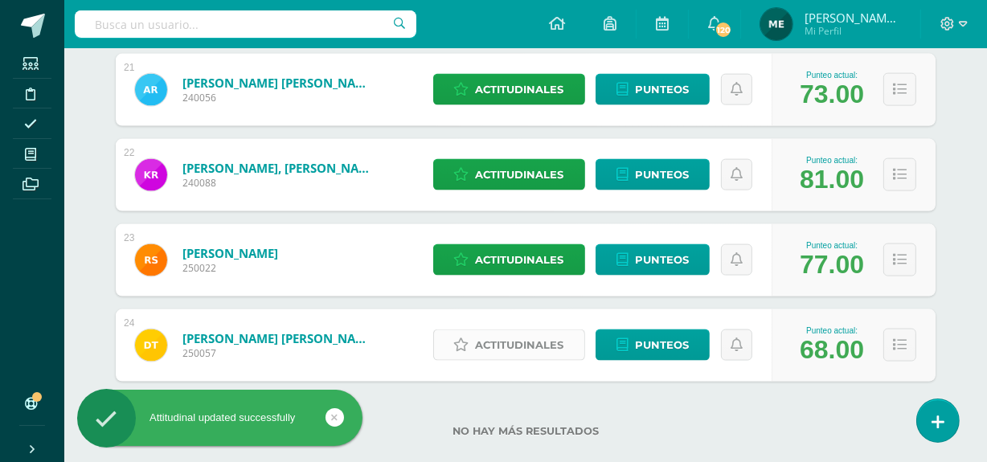
click at [530, 346] on span "Actitudinales" at bounding box center [520, 345] width 88 height 30
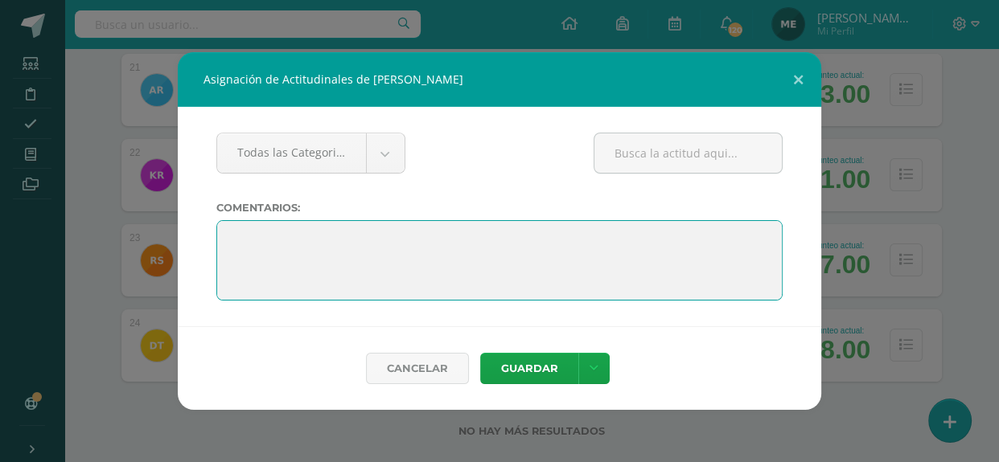
click at [450, 240] on textarea at bounding box center [499, 260] width 566 height 80
paste textarea ""El aprendizaje es un tesoro que te seguirá a todas partes"."
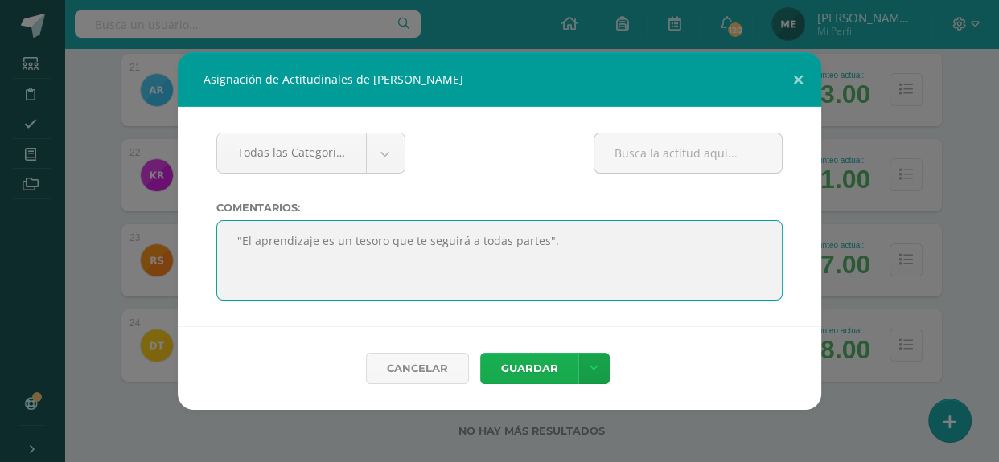
type textarea ""El aprendizaje es un tesoro que te seguirá a todas partes"."
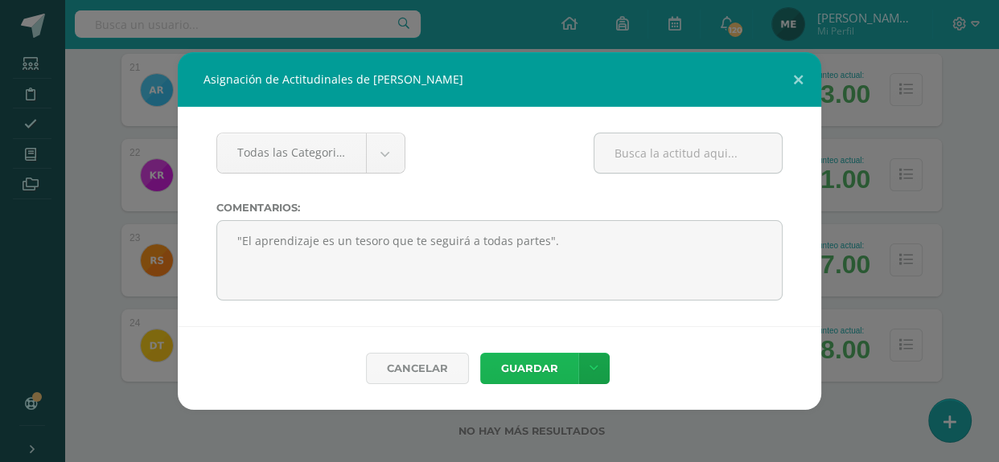
click at [544, 369] on button "Guardar" at bounding box center [529, 368] width 98 height 31
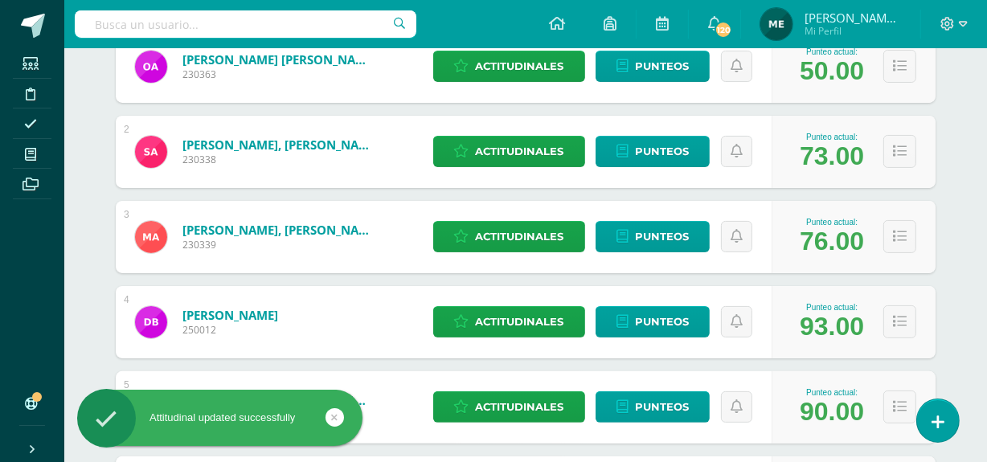
scroll to position [0, 0]
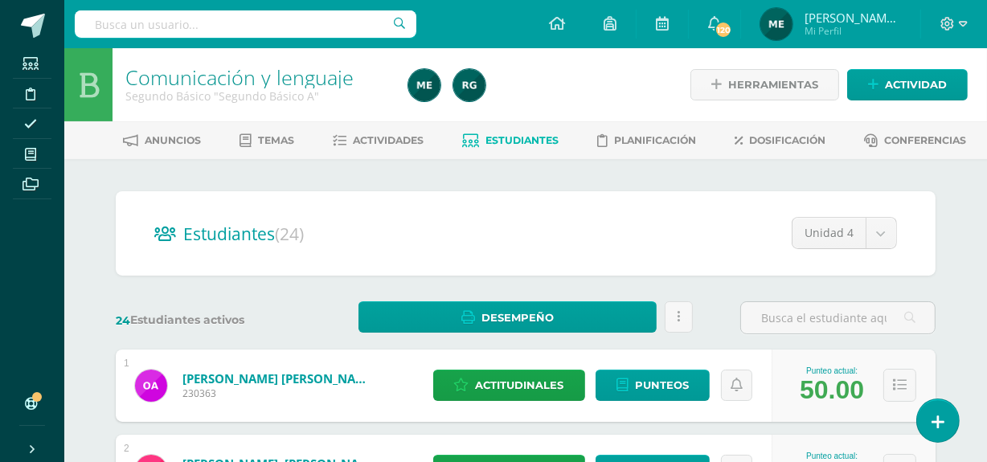
click at [873, 25] on span "[PERSON_NAME] de los Angeles" at bounding box center [853, 18] width 96 height 16
